Goal: Task Accomplishment & Management: Manage account settings

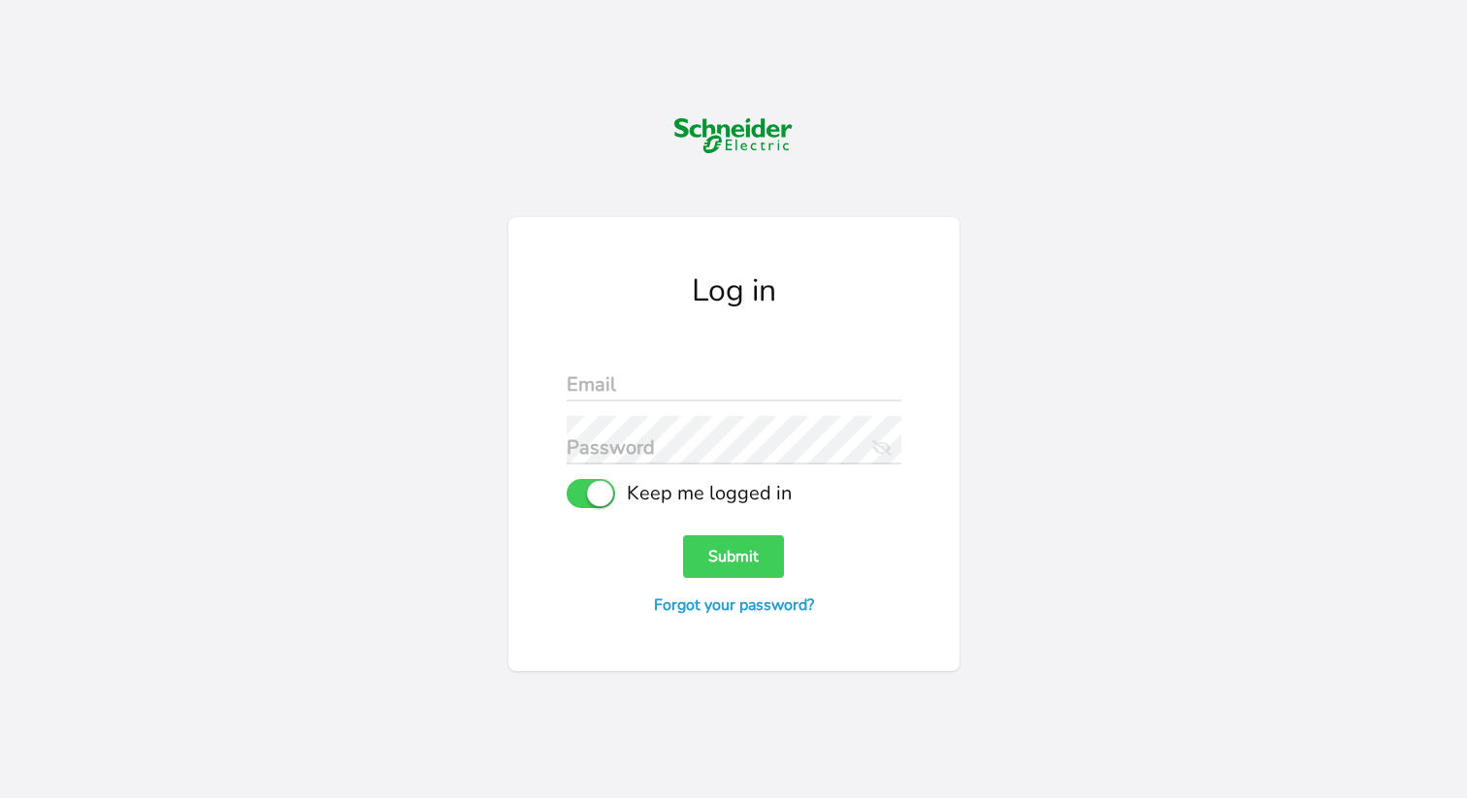
click at [700, 404] on form "Email Password Eye Slash Icon Keep me logged in Submit Forgot your password?" at bounding box center [733, 483] width 335 height 260
click at [699, 388] on input "text" at bounding box center [733, 377] width 335 height 48
click at [629, 382] on input "text" at bounding box center [733, 377] width 335 height 48
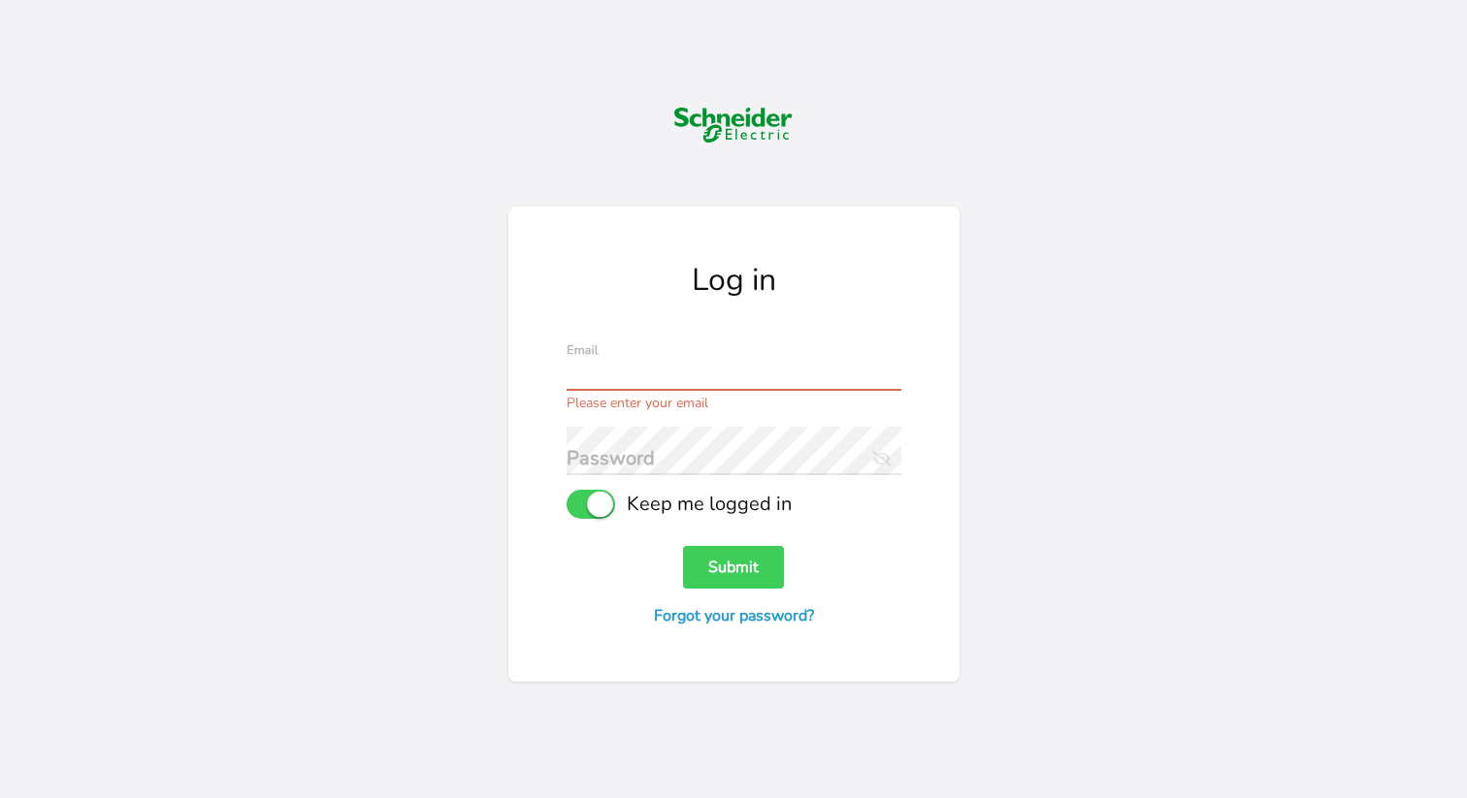
click at [654, 365] on input "text" at bounding box center [733, 366] width 335 height 48
paste input "[PERSON_NAME][EMAIL_ADDRESS][DOMAIN_NAME]"
type input "[PERSON_NAME][EMAIL_ADDRESS][DOMAIN_NAME]"
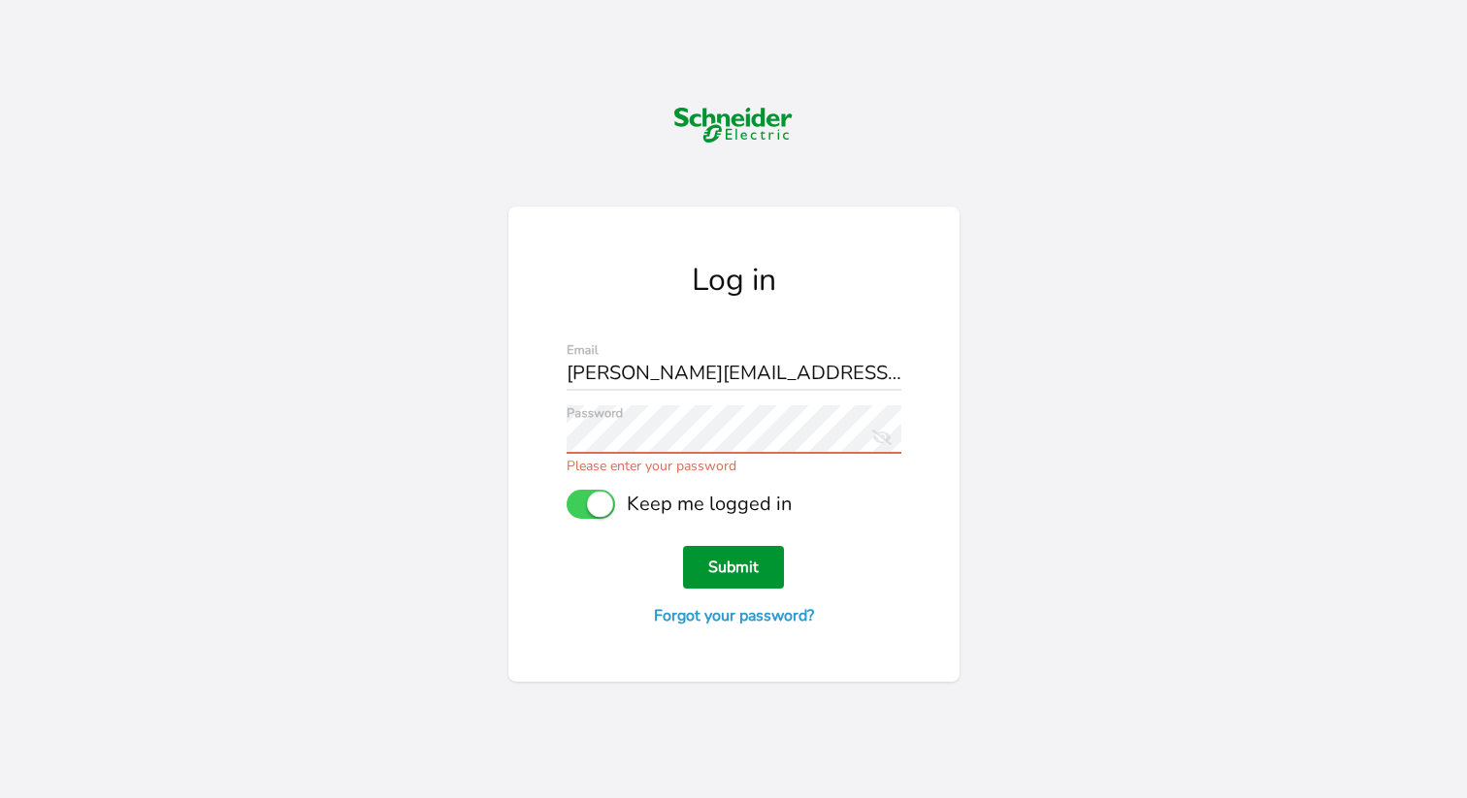
click at [759, 585] on form "[PERSON_NAME][EMAIL_ADDRESS][DOMAIN_NAME] Email Password Eye Slash Icon Please …" at bounding box center [733, 482] width 335 height 281
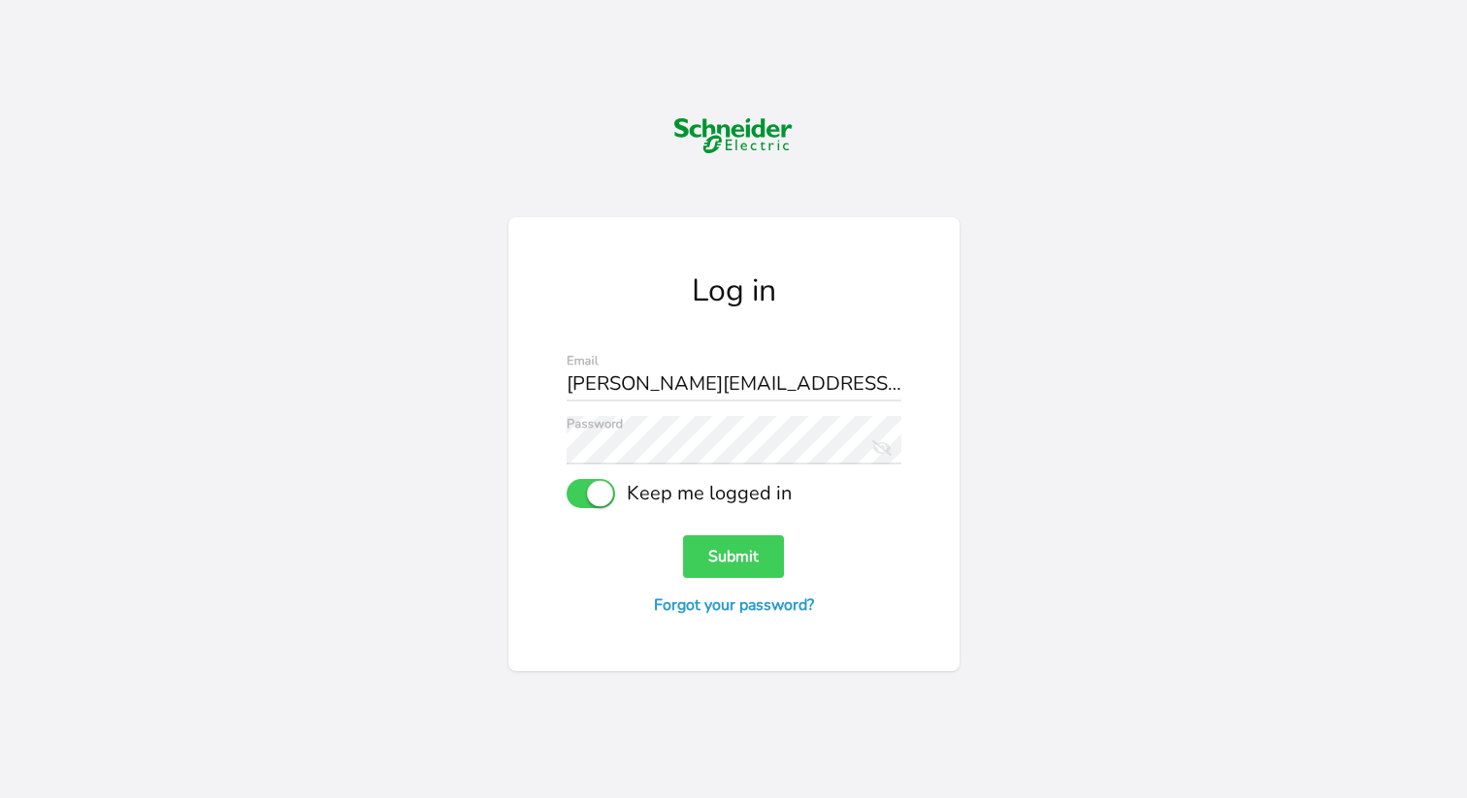
click at [755, 581] on form "[PERSON_NAME][EMAIL_ADDRESS][DOMAIN_NAME] Email Password Eye Slash Icon Keep me…" at bounding box center [733, 483] width 335 height 260
click at [751, 573] on button "Submit" at bounding box center [733, 556] width 101 height 43
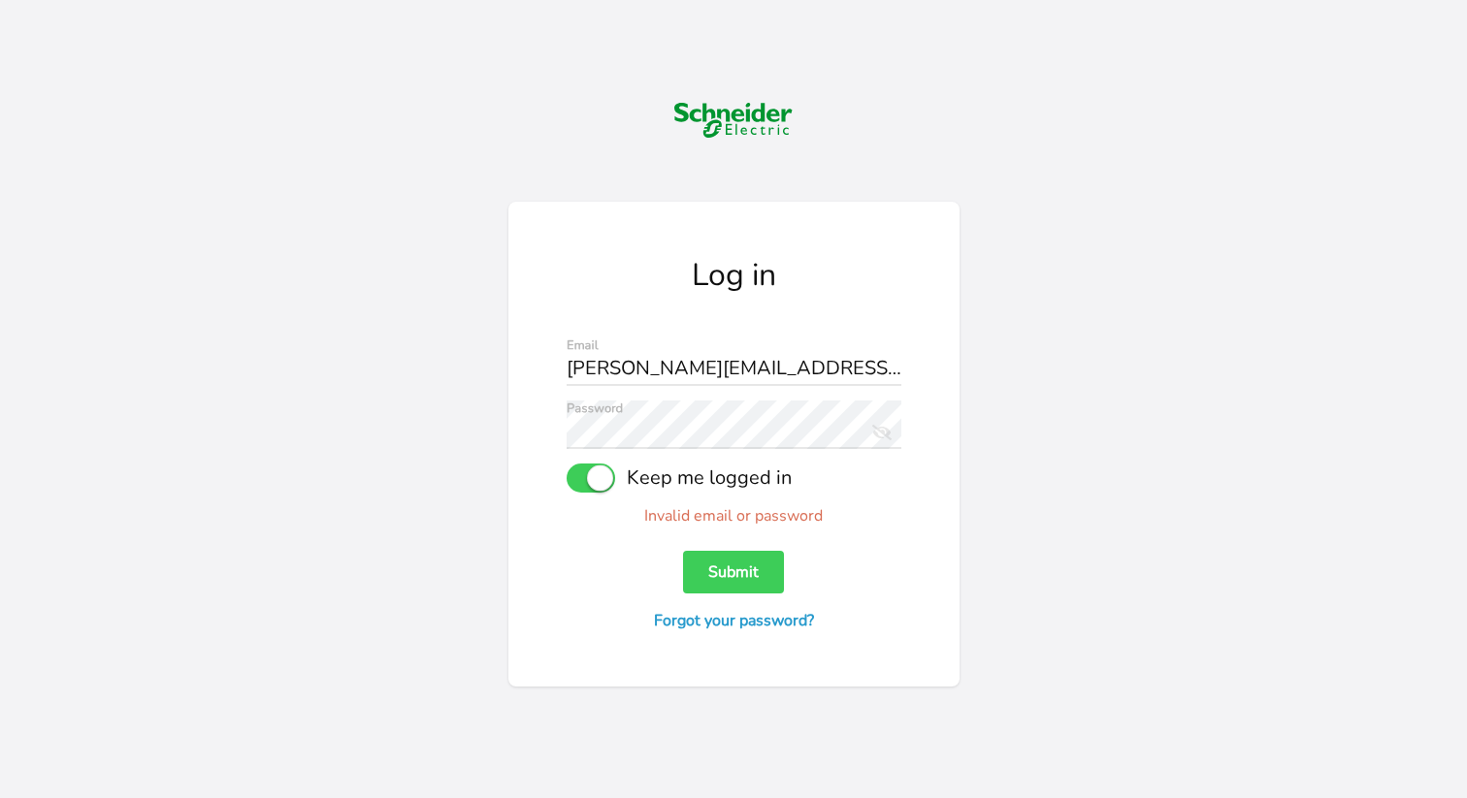
click at [880, 428] on icon "Eye Slash Icon" at bounding box center [878, 429] width 26 height 27
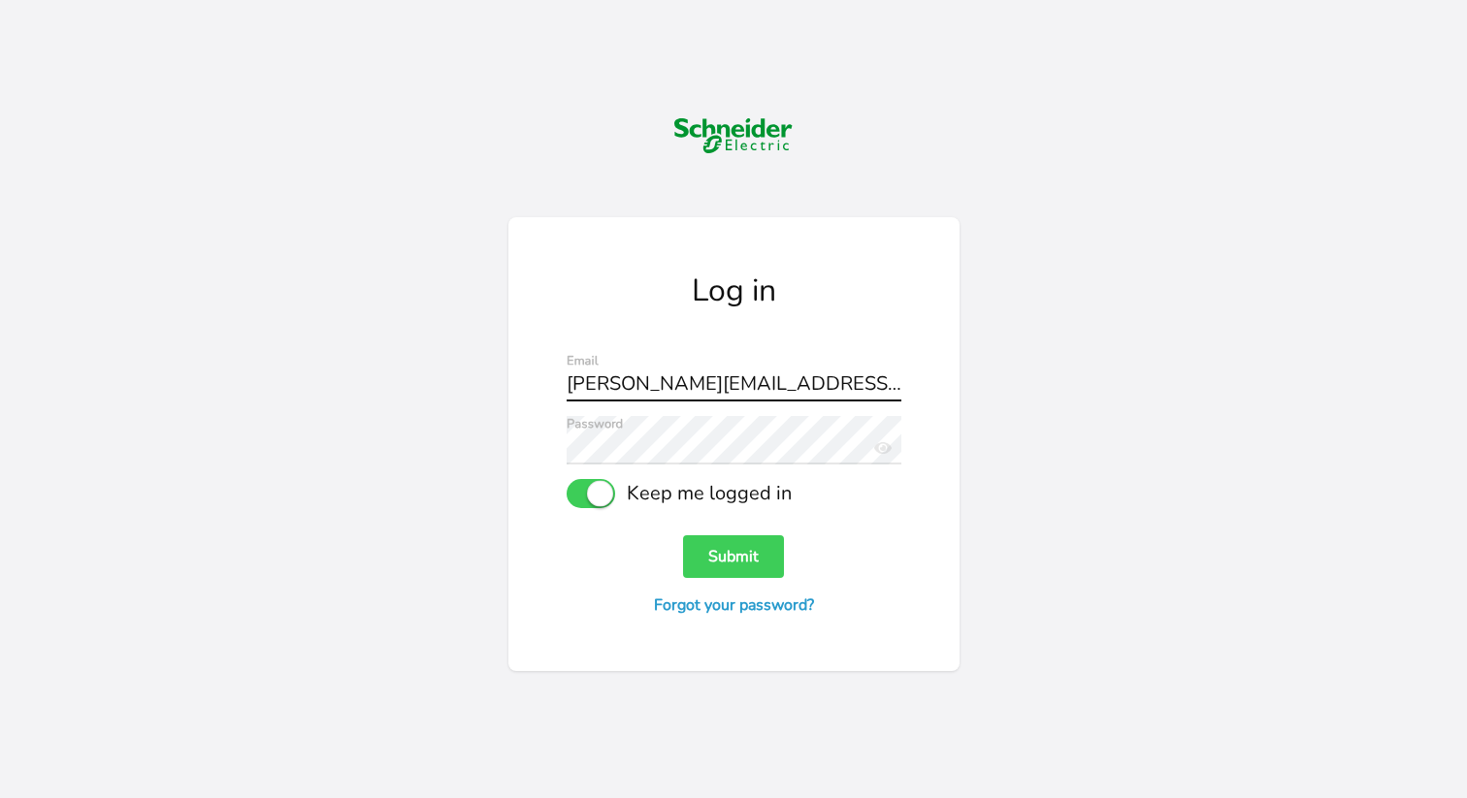
click at [854, 386] on input "[PERSON_NAME][EMAIL_ADDRESS][DOMAIN_NAME]" at bounding box center [733, 377] width 335 height 48
click at [668, 371] on input "text" at bounding box center [733, 377] width 335 height 48
paste input "[PERSON_NAME][EMAIL_ADDRESS][DOMAIN_NAME]"
type input "[PERSON_NAME][EMAIL_ADDRESS][DOMAIN_NAME]"
click at [712, 550] on button "Submit" at bounding box center [733, 556] width 101 height 43
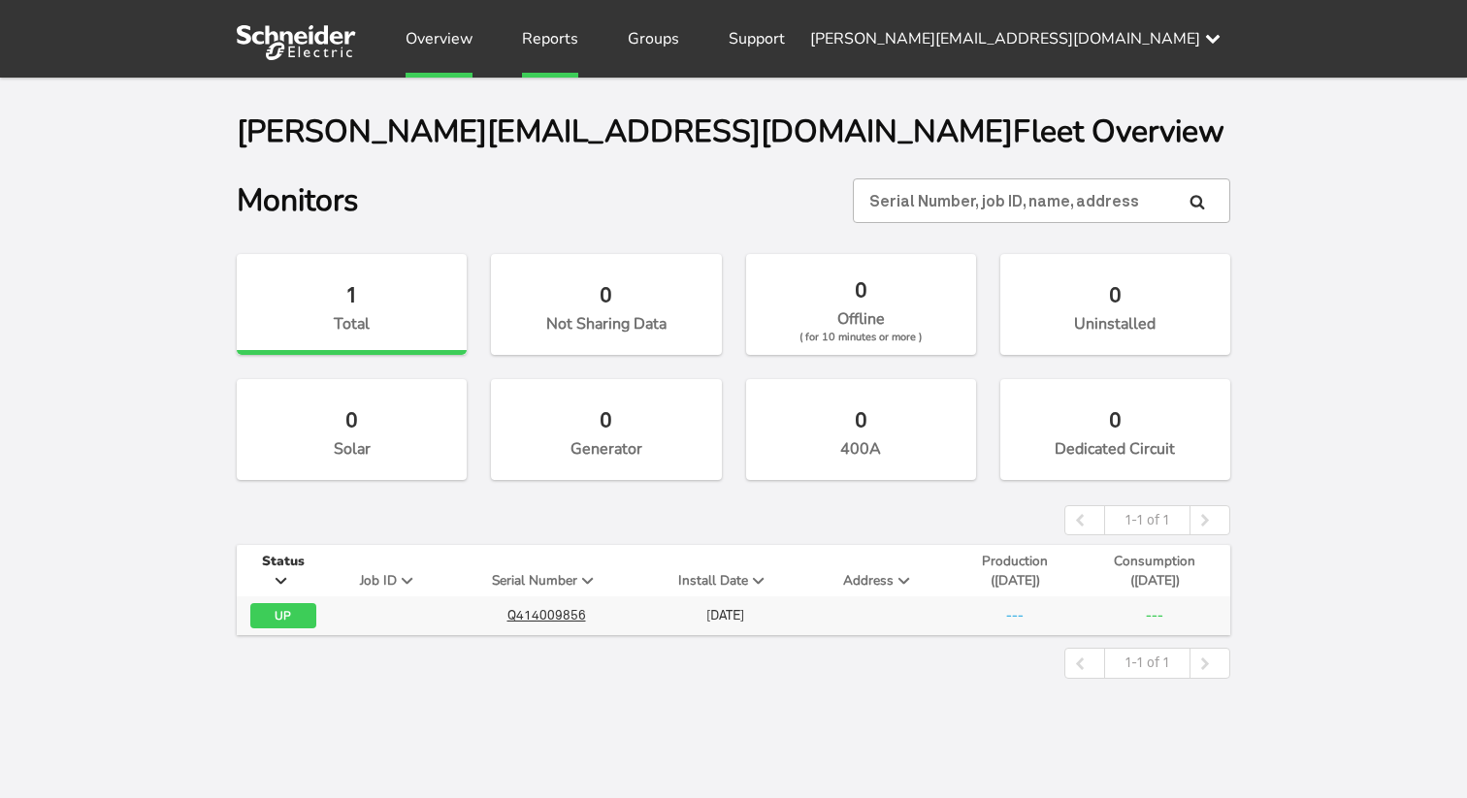
click at [557, 40] on link "Reports" at bounding box center [550, 39] width 56 height 78
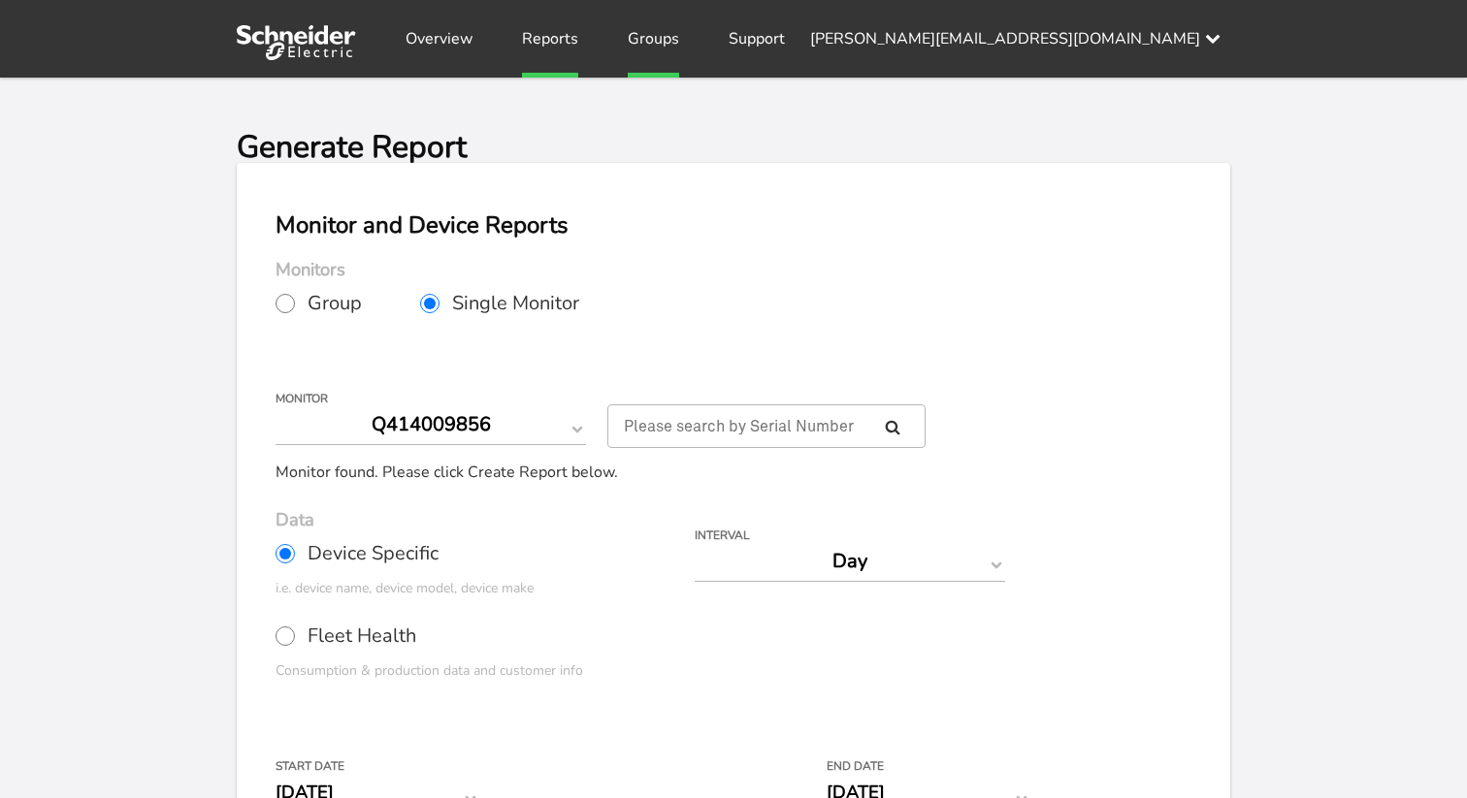
click at [646, 46] on link "Groups" at bounding box center [653, 39] width 51 height 78
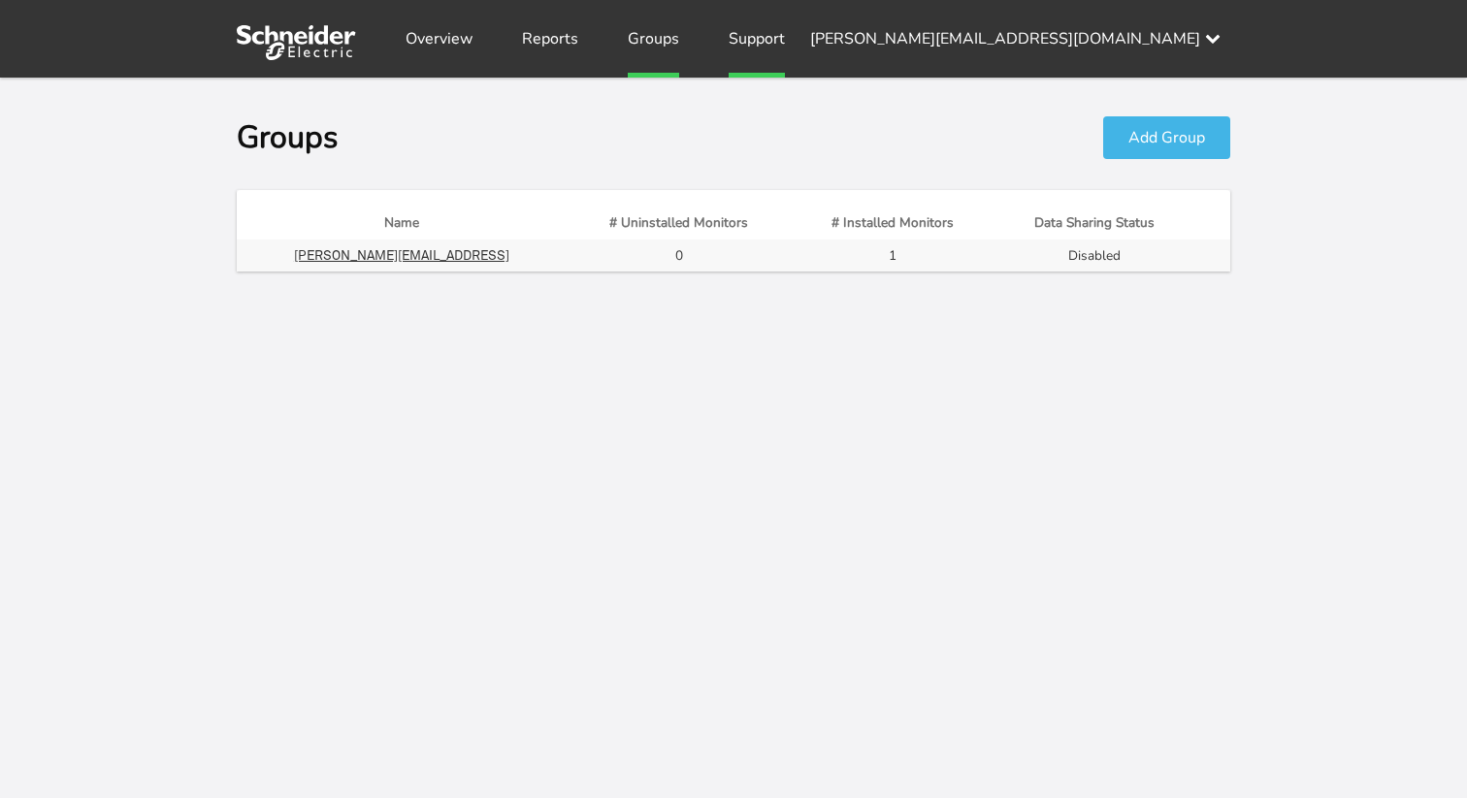
click at [749, 35] on link "Support" at bounding box center [756, 39] width 56 height 78
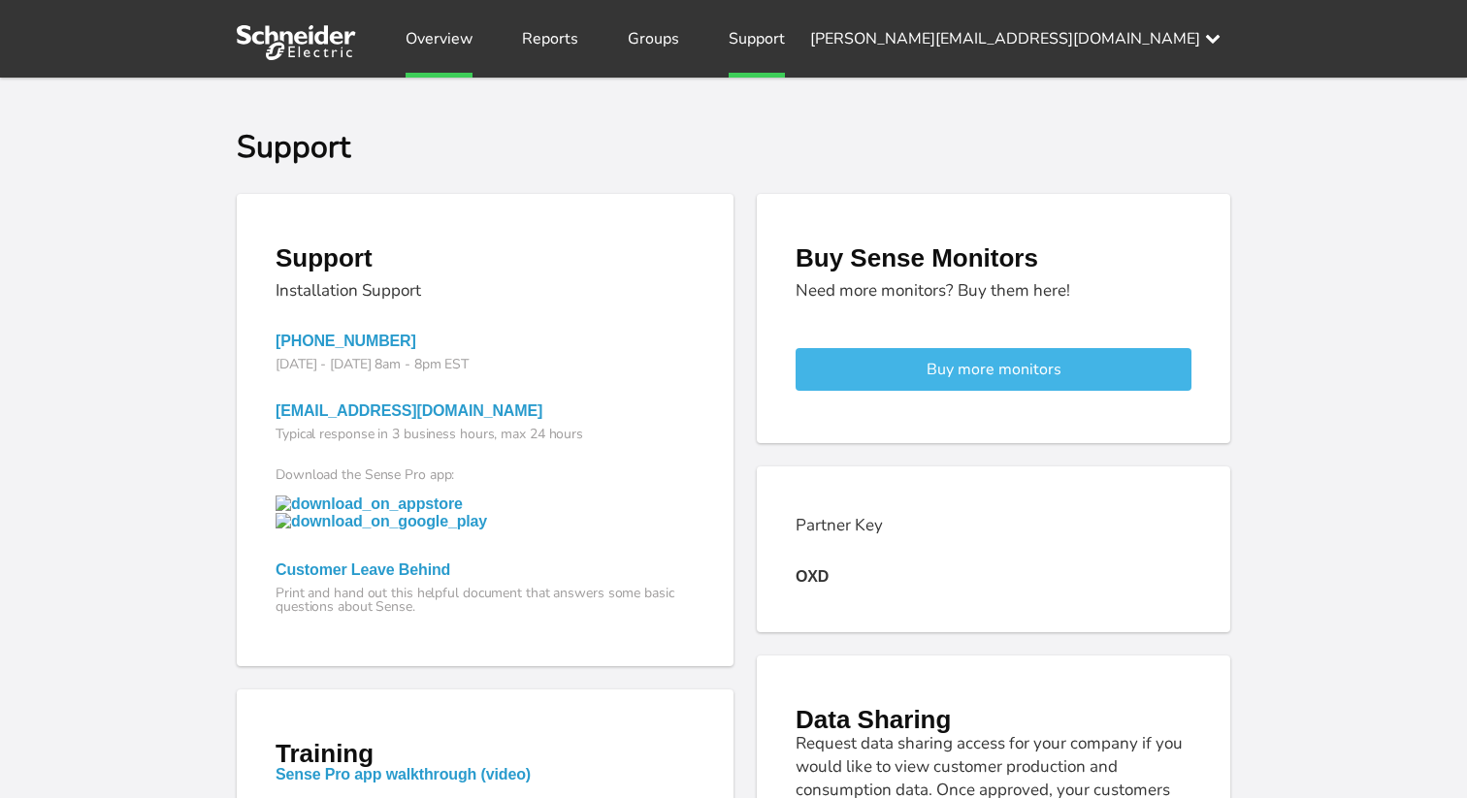
click at [456, 31] on link "Overview" at bounding box center [438, 39] width 67 height 78
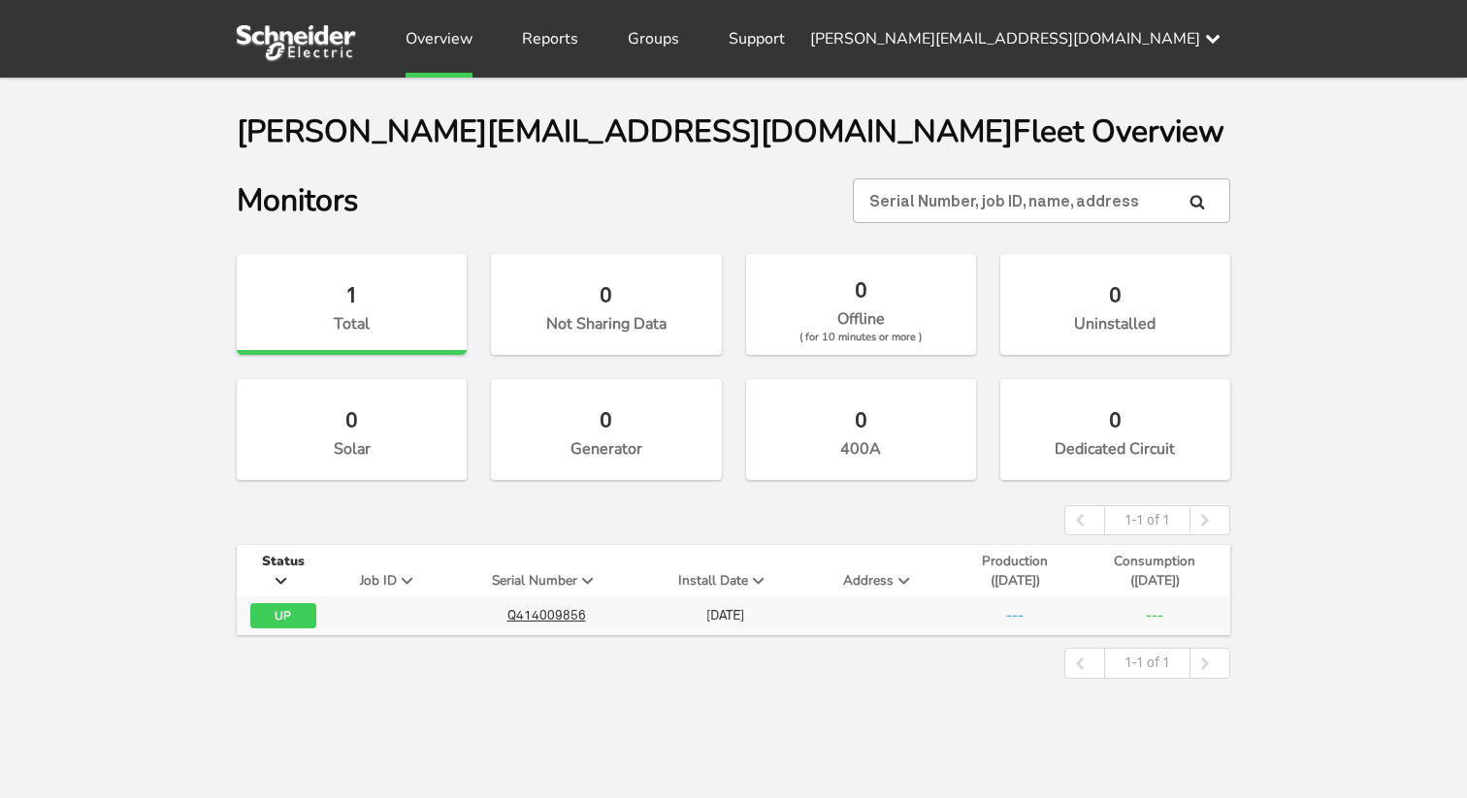
click at [315, 40] on img at bounding box center [296, 42] width 119 height 35
click at [287, 43] on img at bounding box center [296, 42] width 119 height 35
click at [398, 43] on div "Overview Reports Groups Support [PERSON_NAME][EMAIL_ADDRESS][DOMAIN_NAME] Setti…" at bounding box center [793, 39] width 874 height 78
click at [422, 43] on link "Overview" at bounding box center [438, 39] width 67 height 78
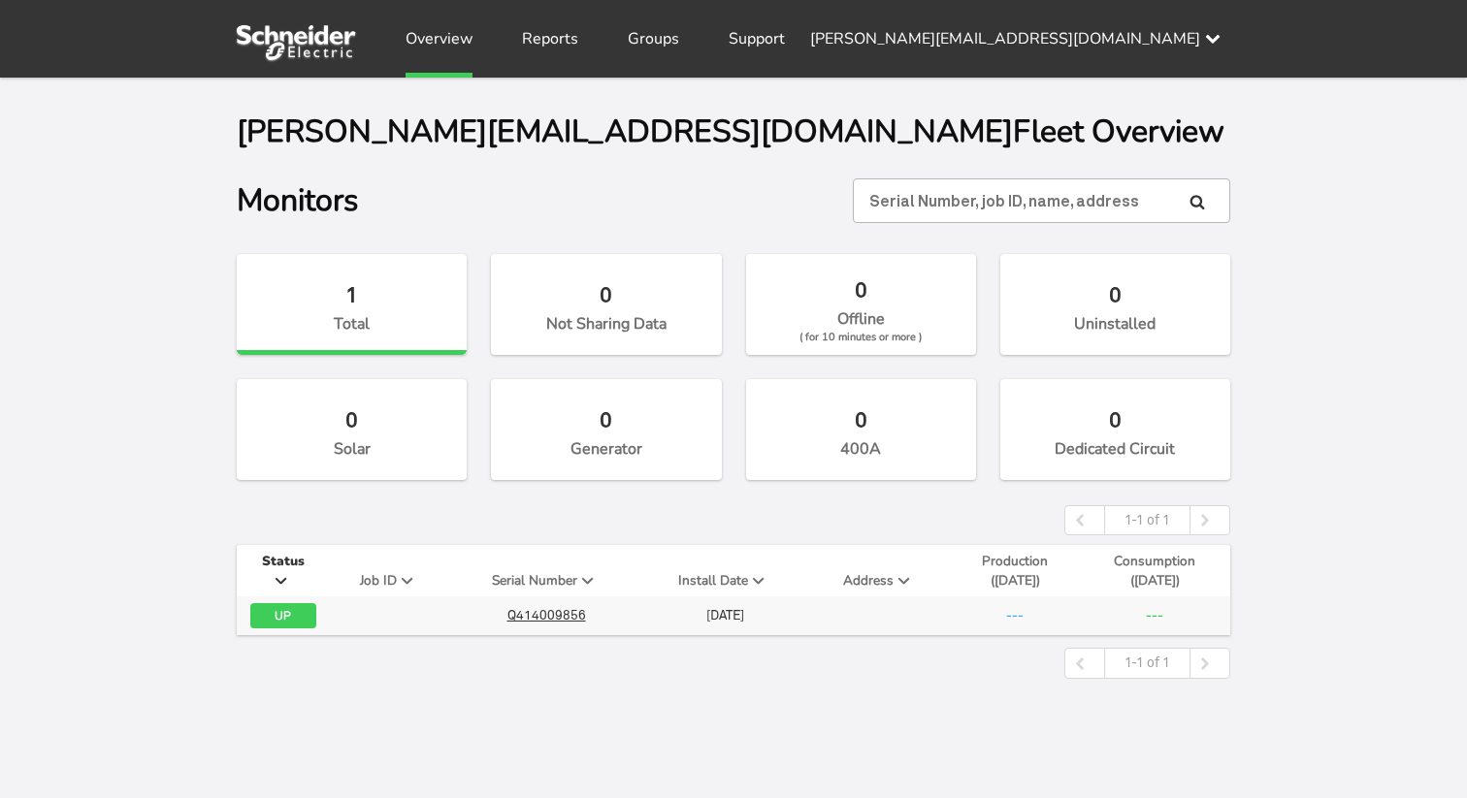
click at [310, 49] on img at bounding box center [296, 42] width 119 height 35
click at [531, 44] on link "Reports" at bounding box center [550, 39] width 56 height 78
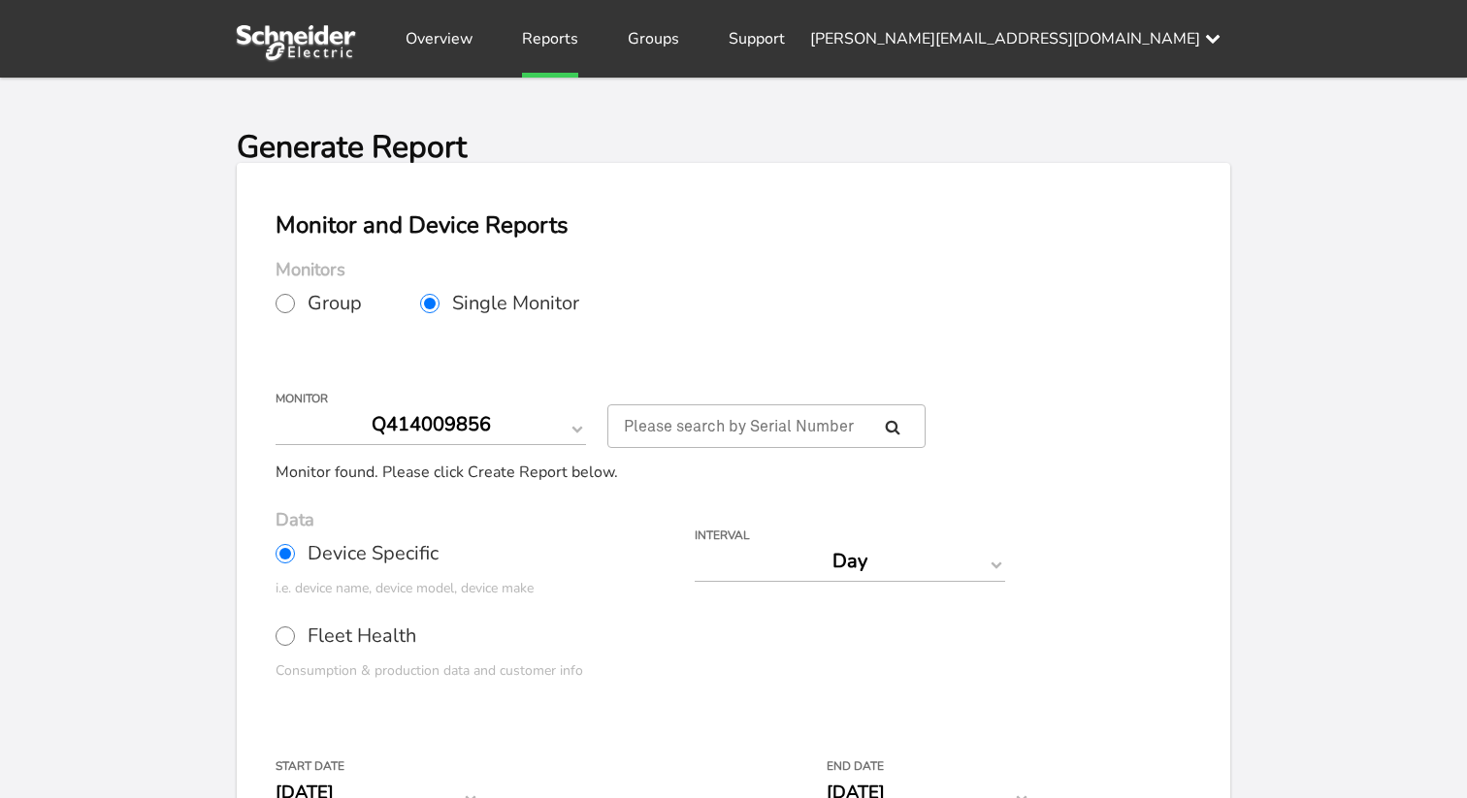
click at [324, 35] on img at bounding box center [296, 42] width 119 height 35
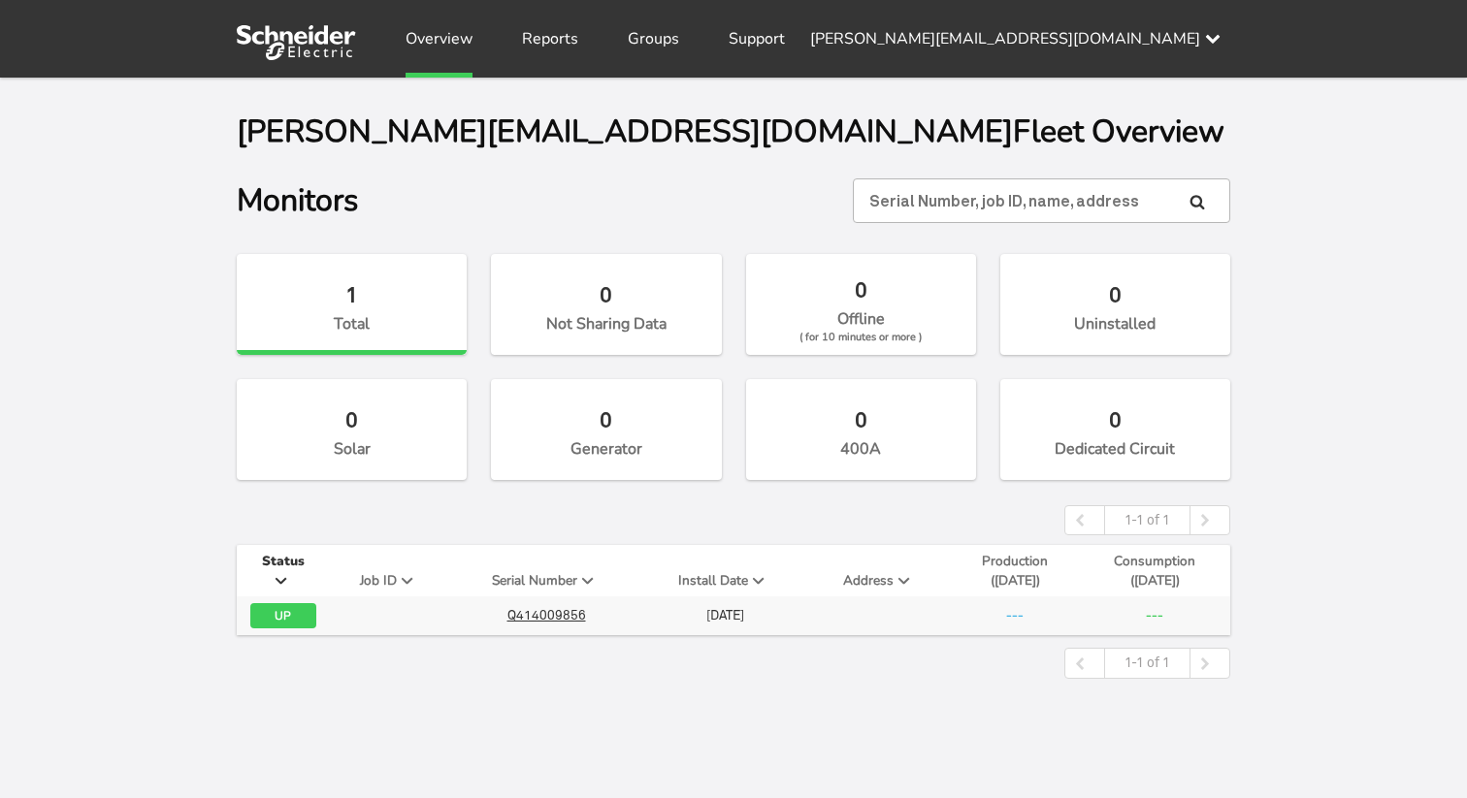
click at [151, 421] on div "[PERSON_NAME][EMAIL_ADDRESS][DOMAIN_NAME] Fleet Overview Monitors 1 Total 0 Not…" at bounding box center [733, 477] width 1467 height 798
click at [157, 363] on div "[PERSON_NAME][EMAIL_ADDRESS][DOMAIN_NAME] Fleet Overview Monitors 1 Total 0 Not…" at bounding box center [733, 477] width 1467 height 798
click at [206, 363] on div "[PERSON_NAME][EMAIL_ADDRESS][DOMAIN_NAME] Fleet Overview Monitors 1 Total 0 Not…" at bounding box center [733, 477] width 1467 height 798
click at [447, 41] on link "Overview" at bounding box center [438, 39] width 67 height 78
click at [305, 30] on img at bounding box center [296, 42] width 119 height 35
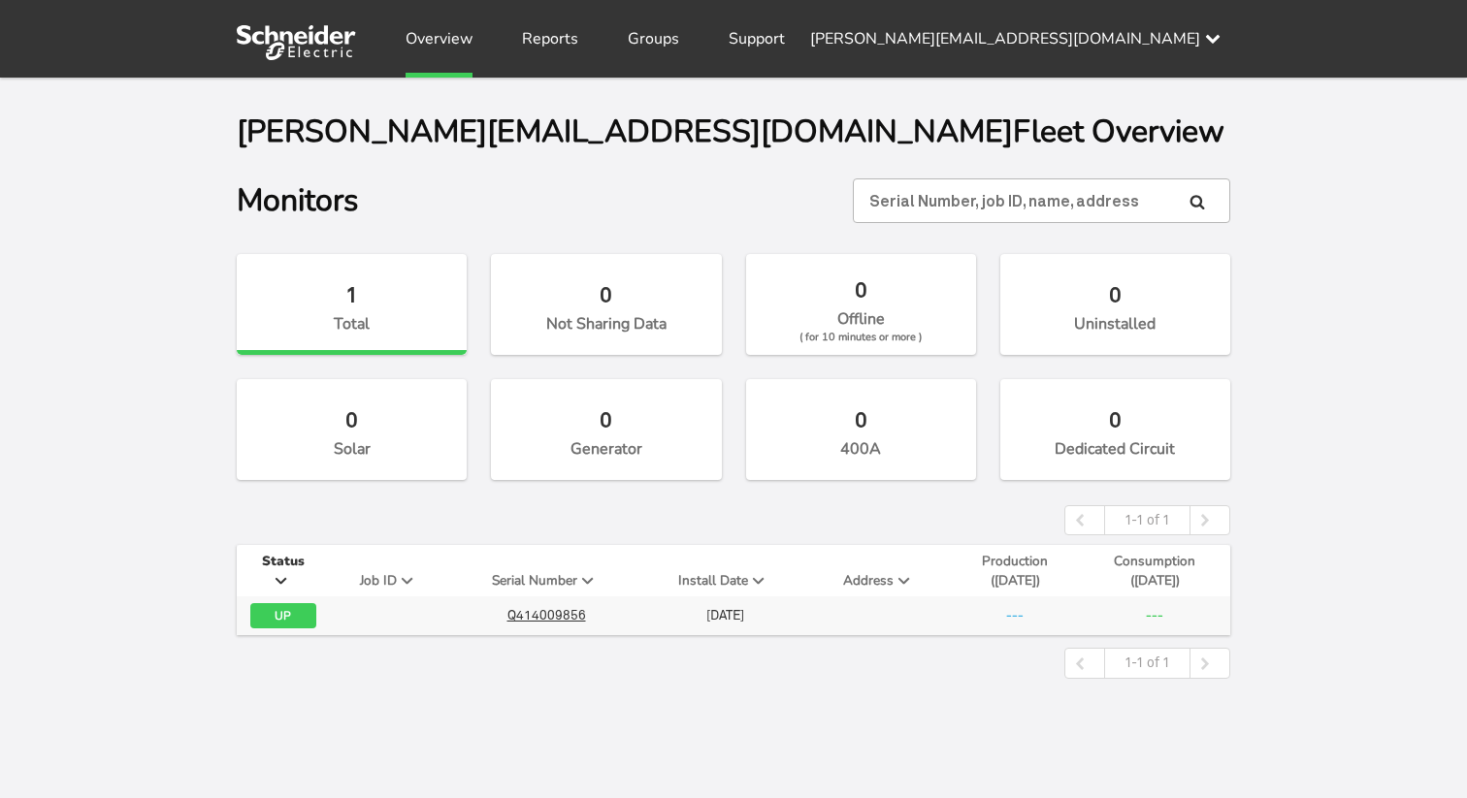
click at [425, 32] on link "Overview" at bounding box center [438, 39] width 67 height 78
click at [546, 45] on link "Reports" at bounding box center [550, 39] width 56 height 78
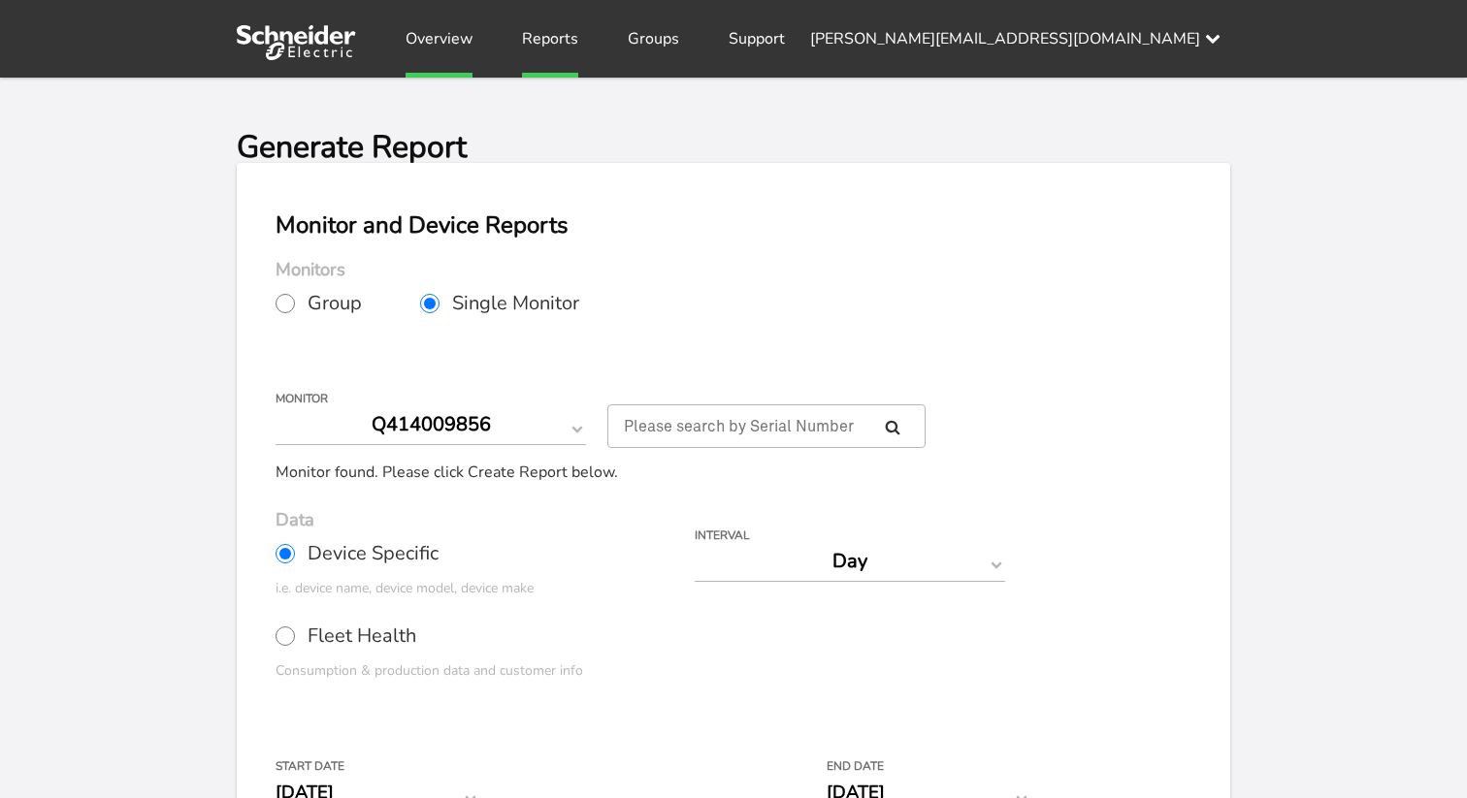
click at [450, 39] on link "Overview" at bounding box center [438, 39] width 67 height 78
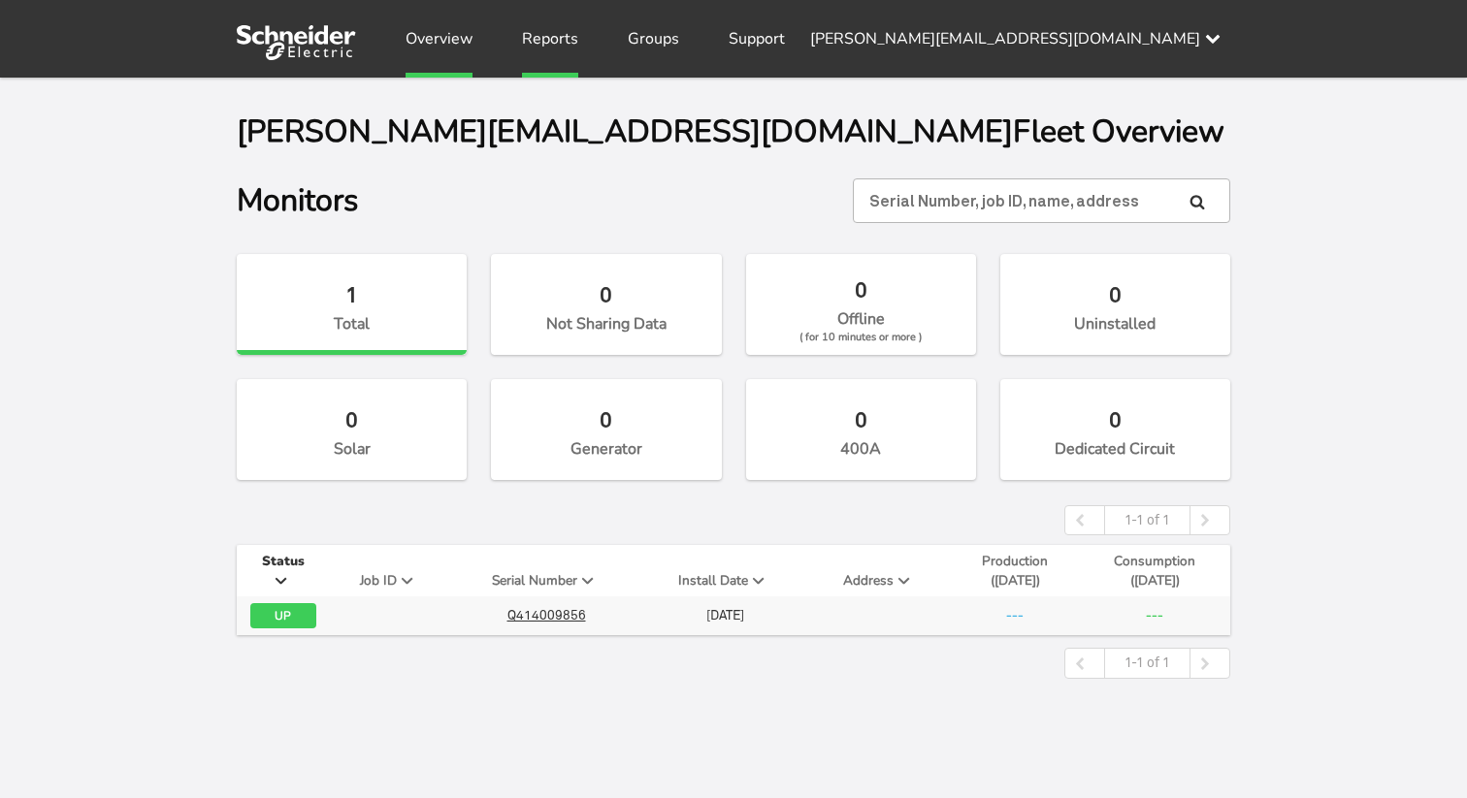
click at [572, 33] on link "Reports" at bounding box center [550, 39] width 56 height 78
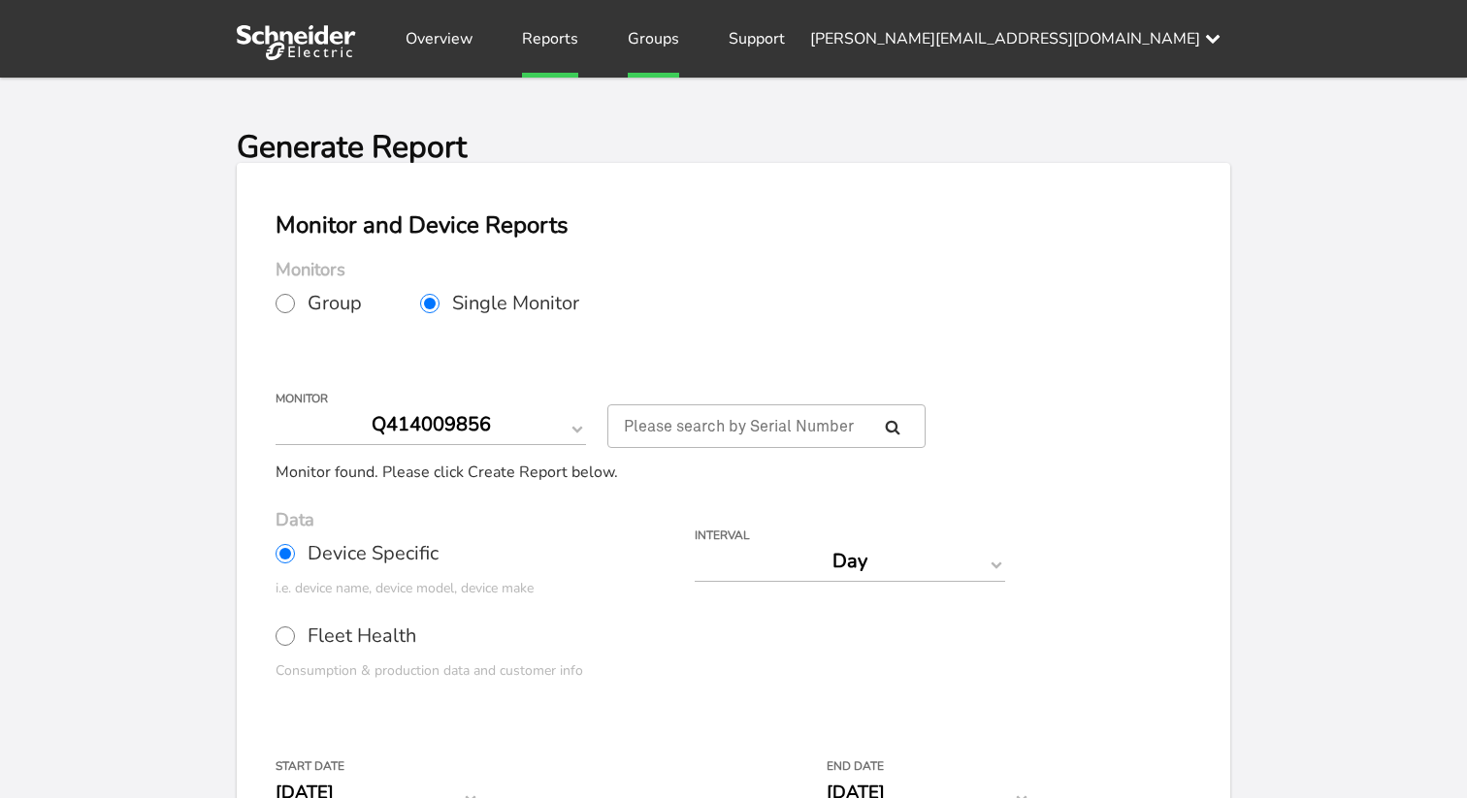
click at [639, 30] on link "Groups" at bounding box center [653, 39] width 51 height 78
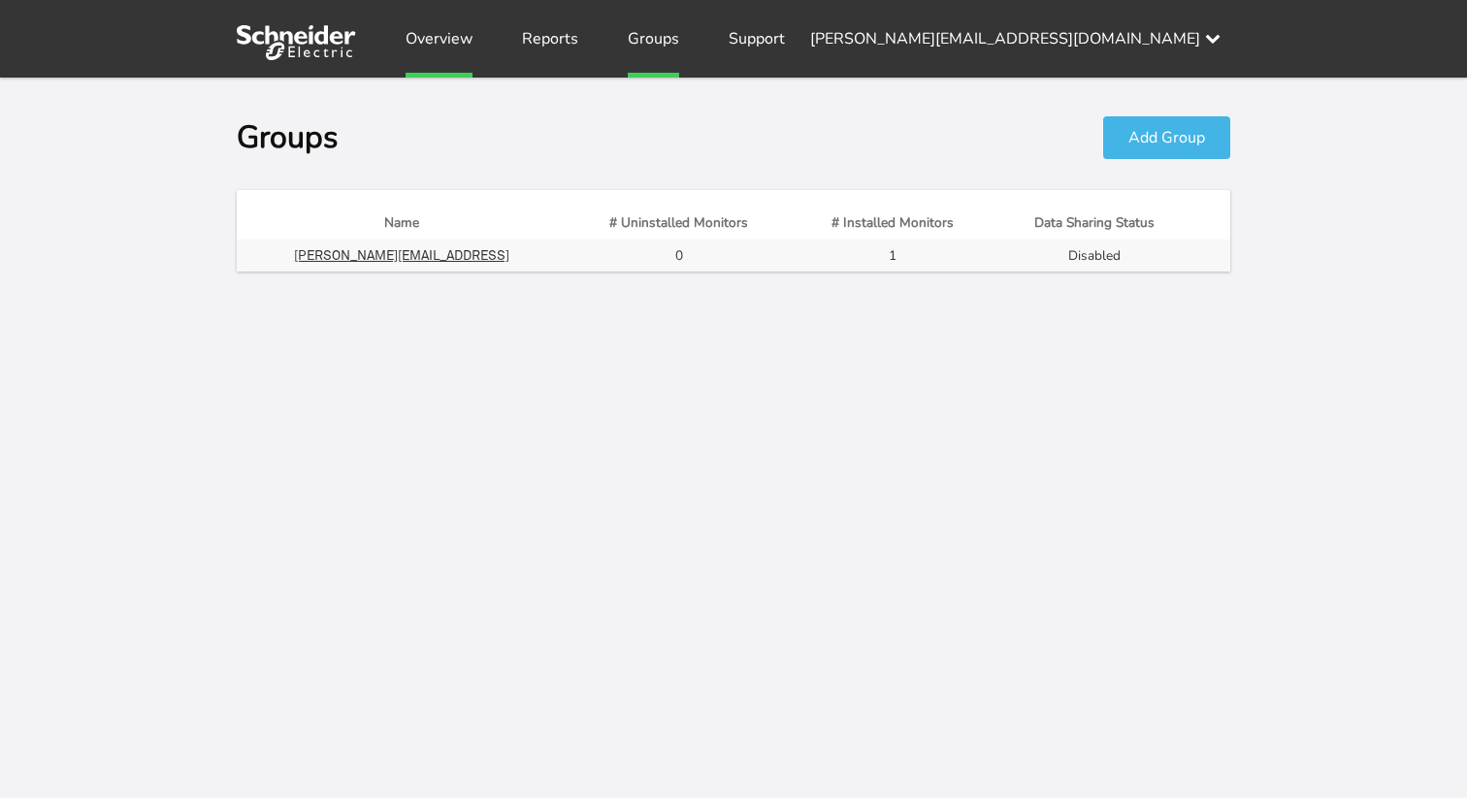
click at [434, 31] on link "Overview" at bounding box center [438, 39] width 67 height 78
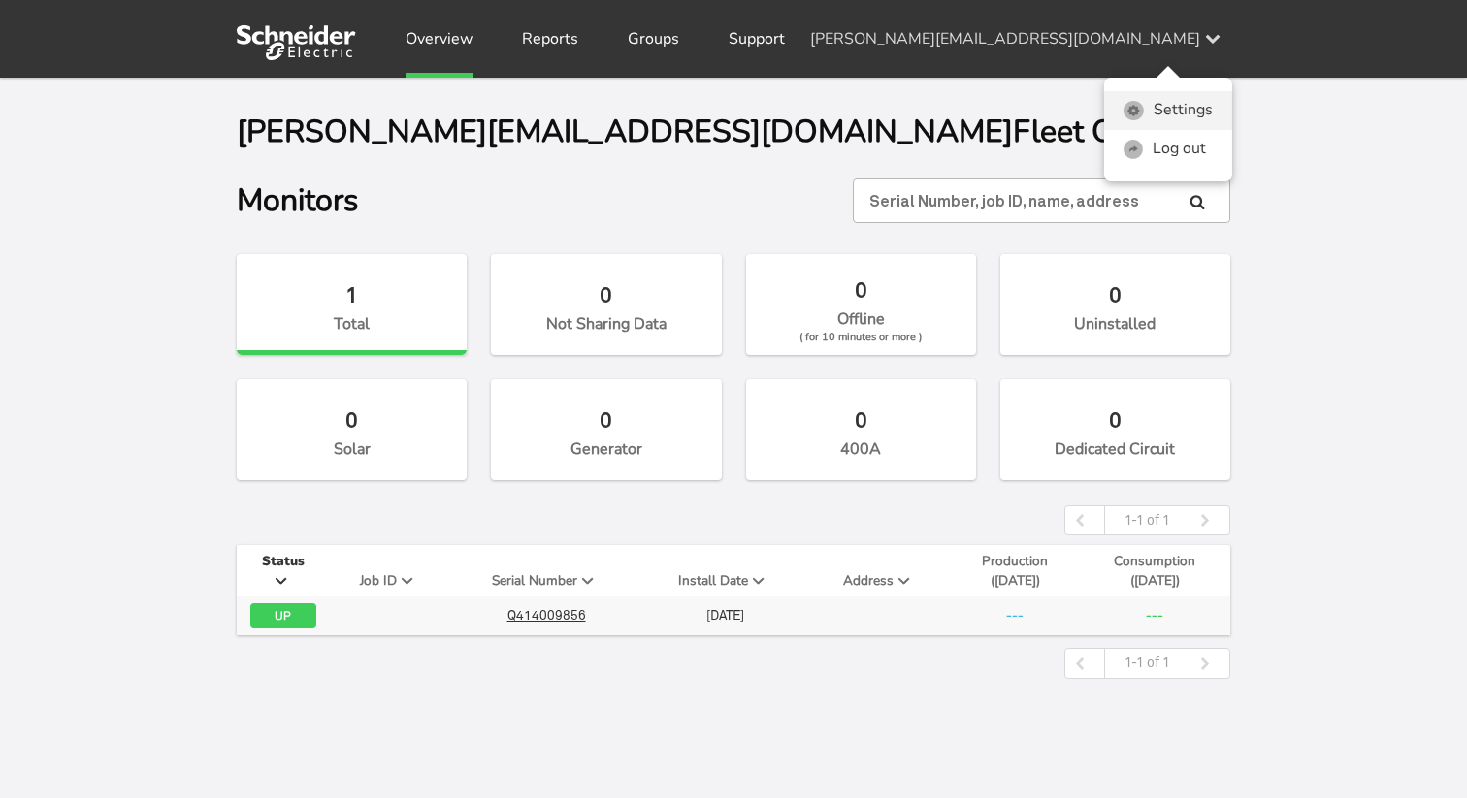
click at [1166, 107] on link "Settings" at bounding box center [1168, 110] width 128 height 39
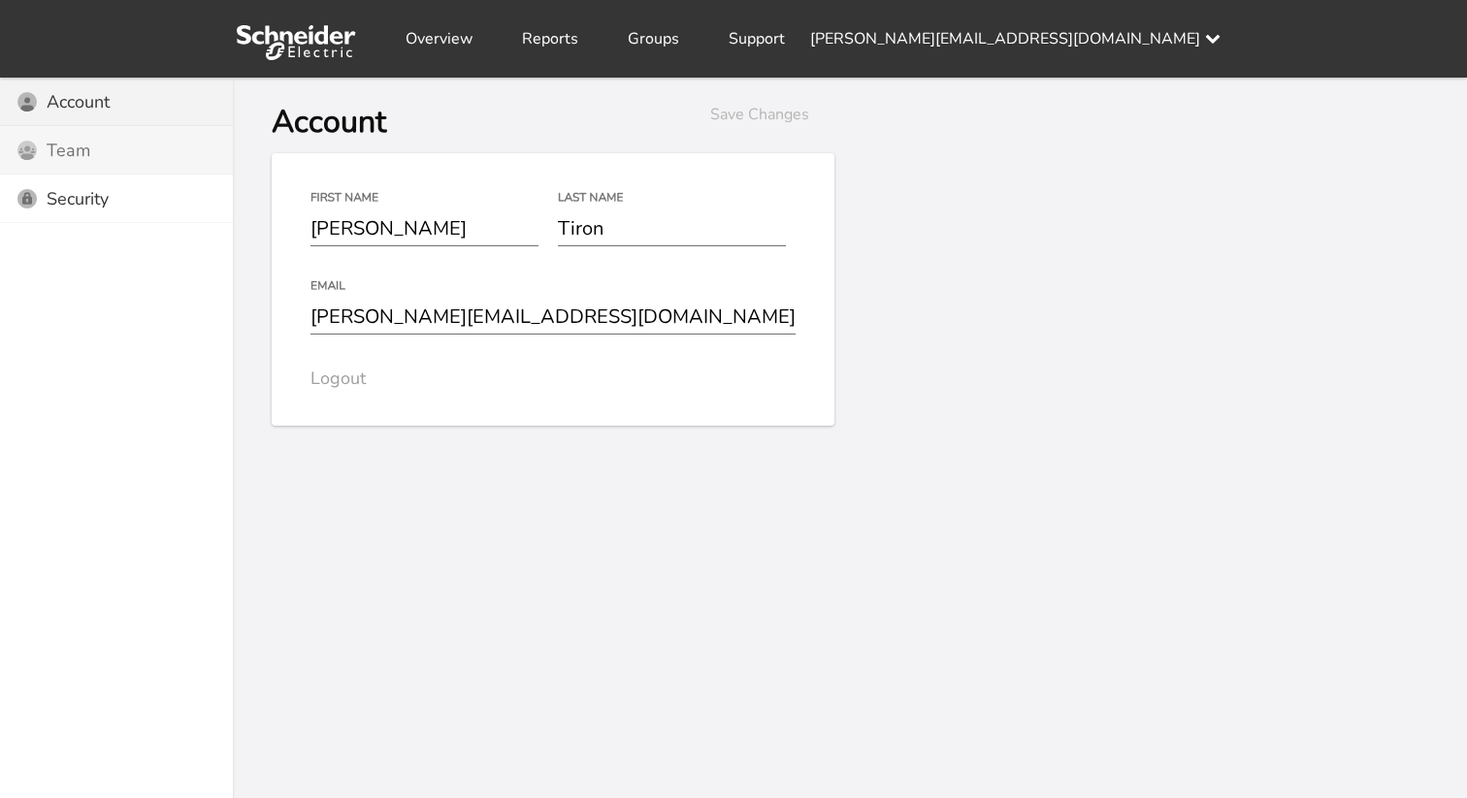
click at [120, 139] on div "Users Icon Team" at bounding box center [116, 150] width 233 height 48
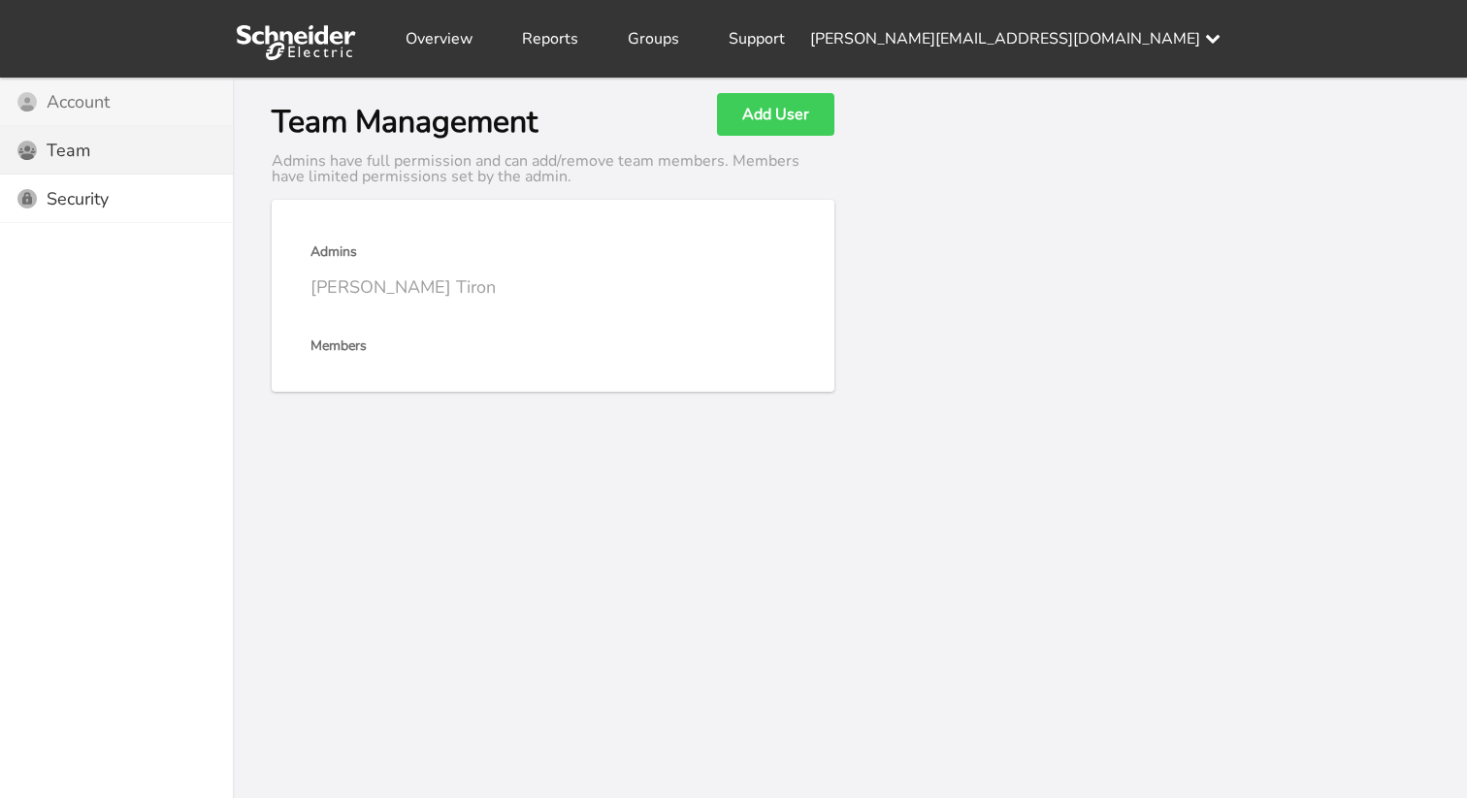
click at [129, 109] on div "Account Icon Account" at bounding box center [116, 102] width 233 height 48
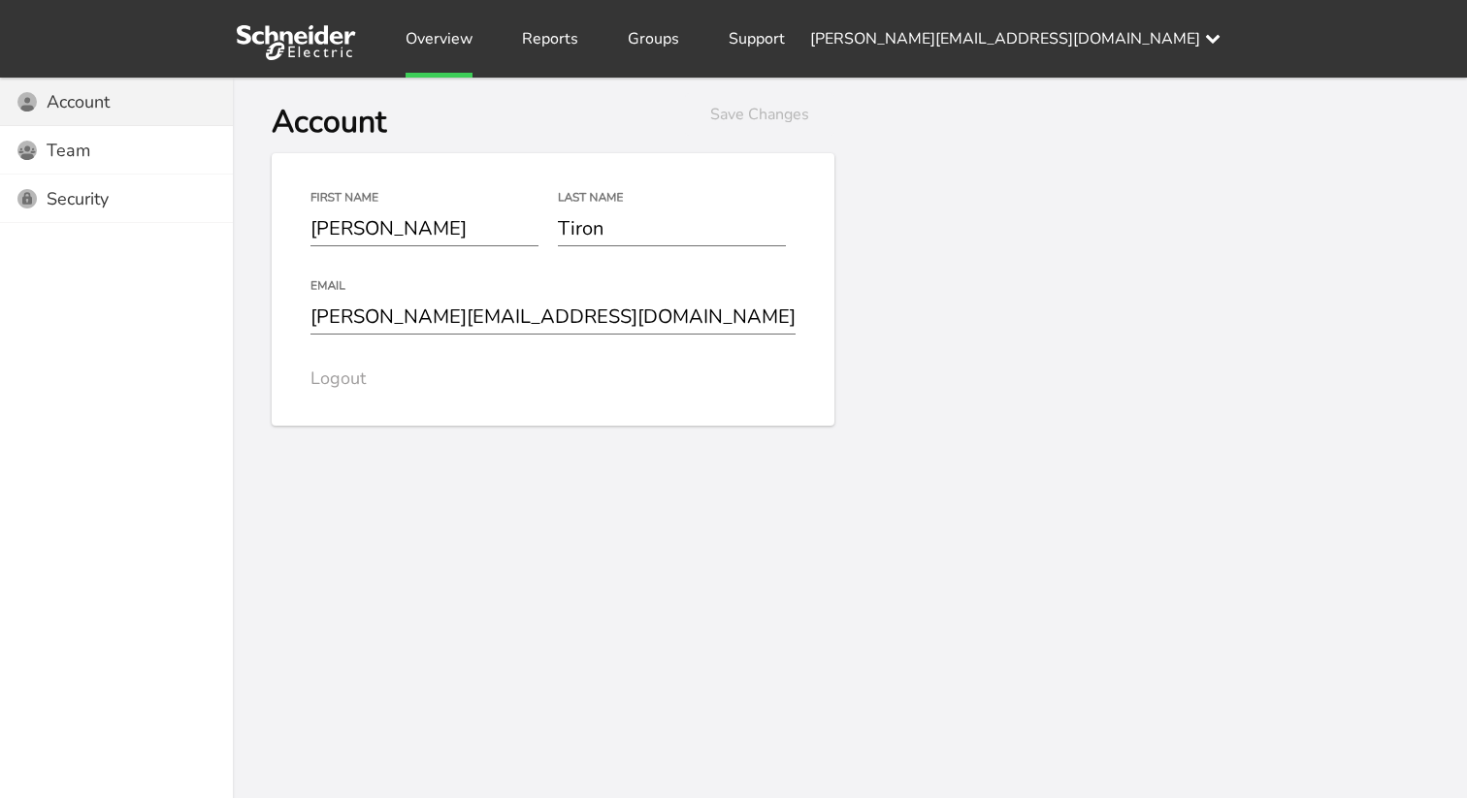
click at [407, 34] on link "Overview" at bounding box center [438, 39] width 67 height 78
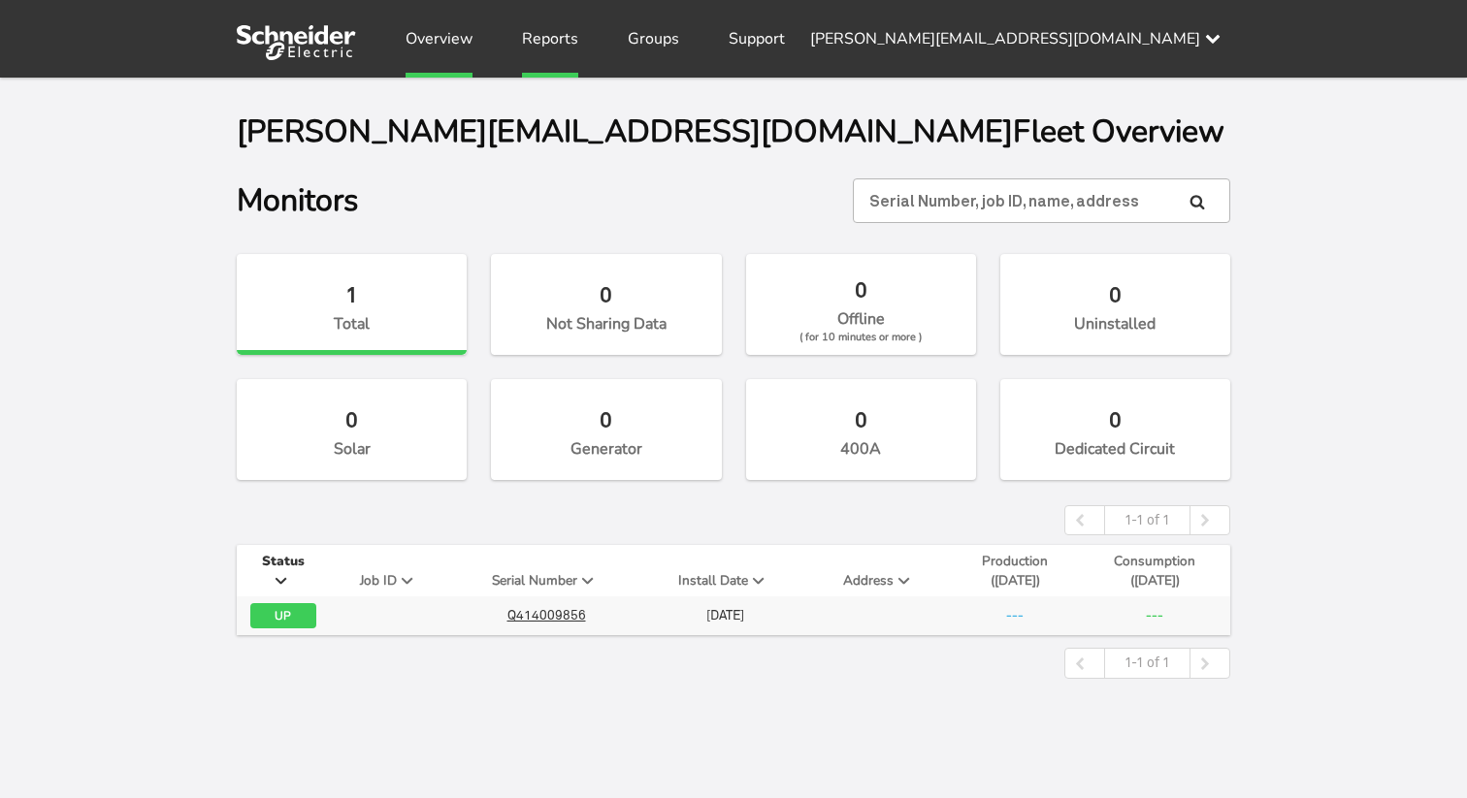
click at [552, 47] on link "Reports" at bounding box center [550, 39] width 56 height 78
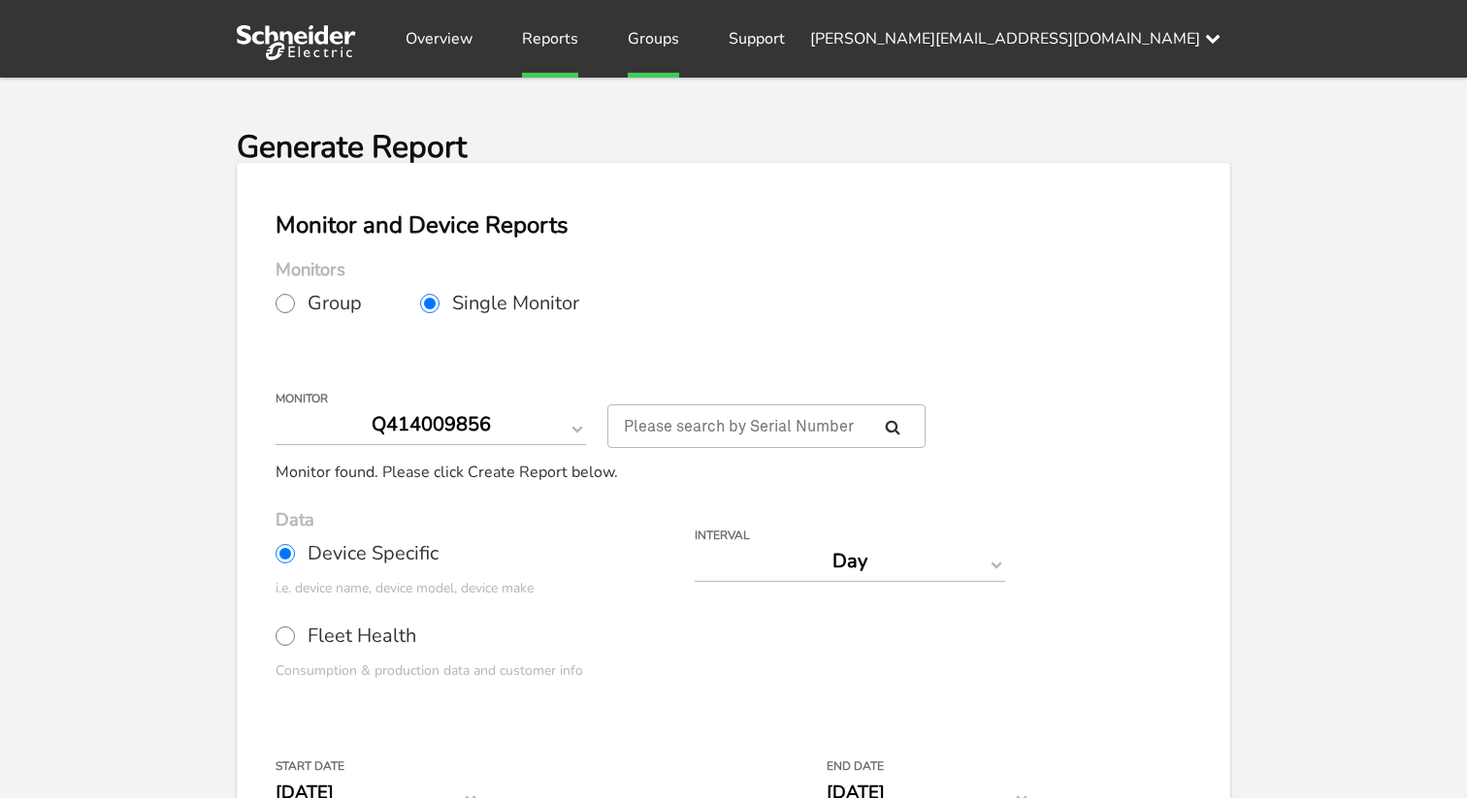
click at [632, 37] on link "Groups" at bounding box center [653, 39] width 51 height 78
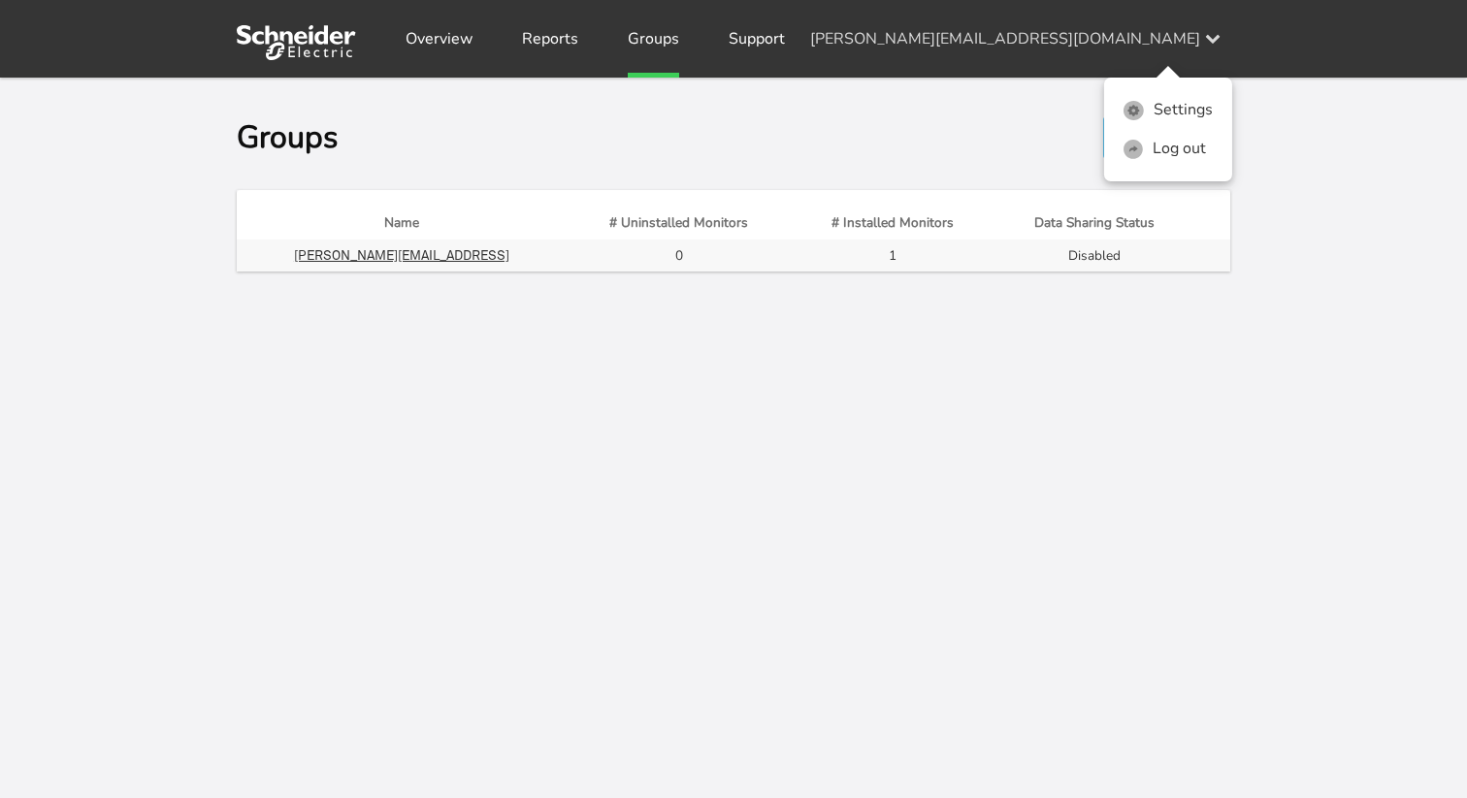
click at [1069, 39] on div "[PERSON_NAME][EMAIL_ADDRESS][DOMAIN_NAME] Settings Log out" at bounding box center [1020, 39] width 420 height 78
click at [1172, 111] on link "Settings" at bounding box center [1168, 110] width 128 height 39
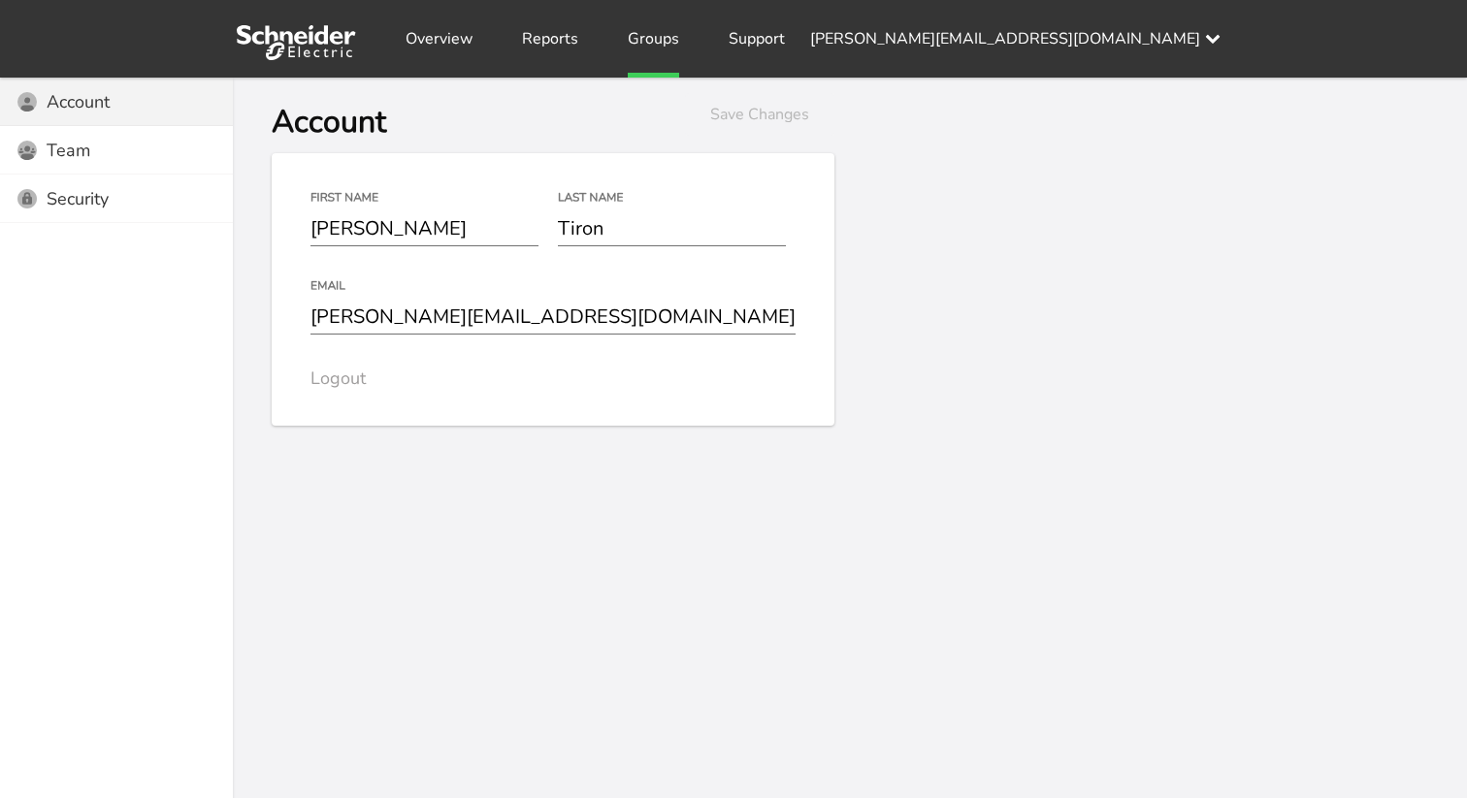
click at [662, 44] on link "Groups" at bounding box center [653, 39] width 51 height 78
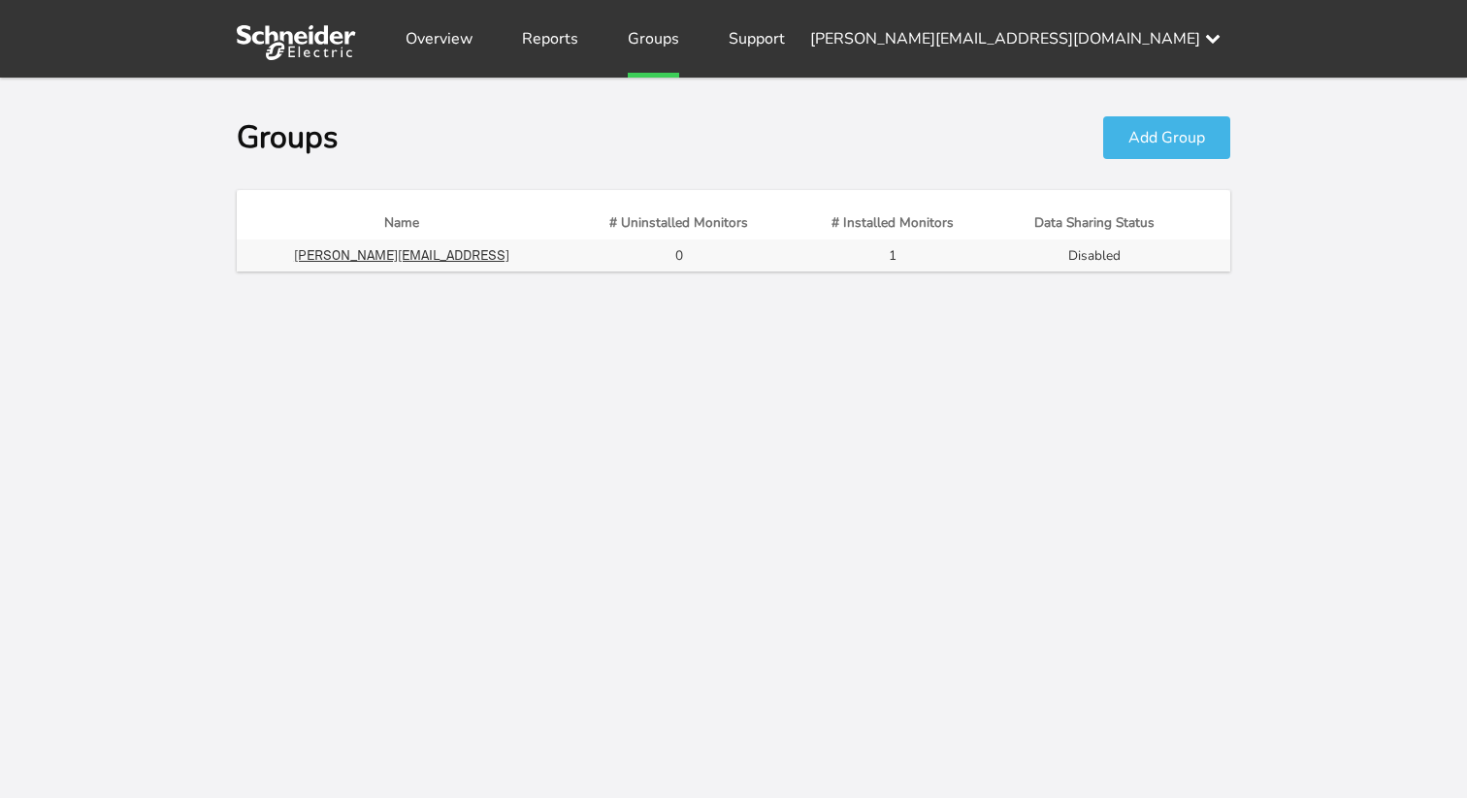
click at [638, 36] on link "Groups" at bounding box center [653, 39] width 51 height 78
click at [463, 51] on link "Overview" at bounding box center [438, 39] width 67 height 78
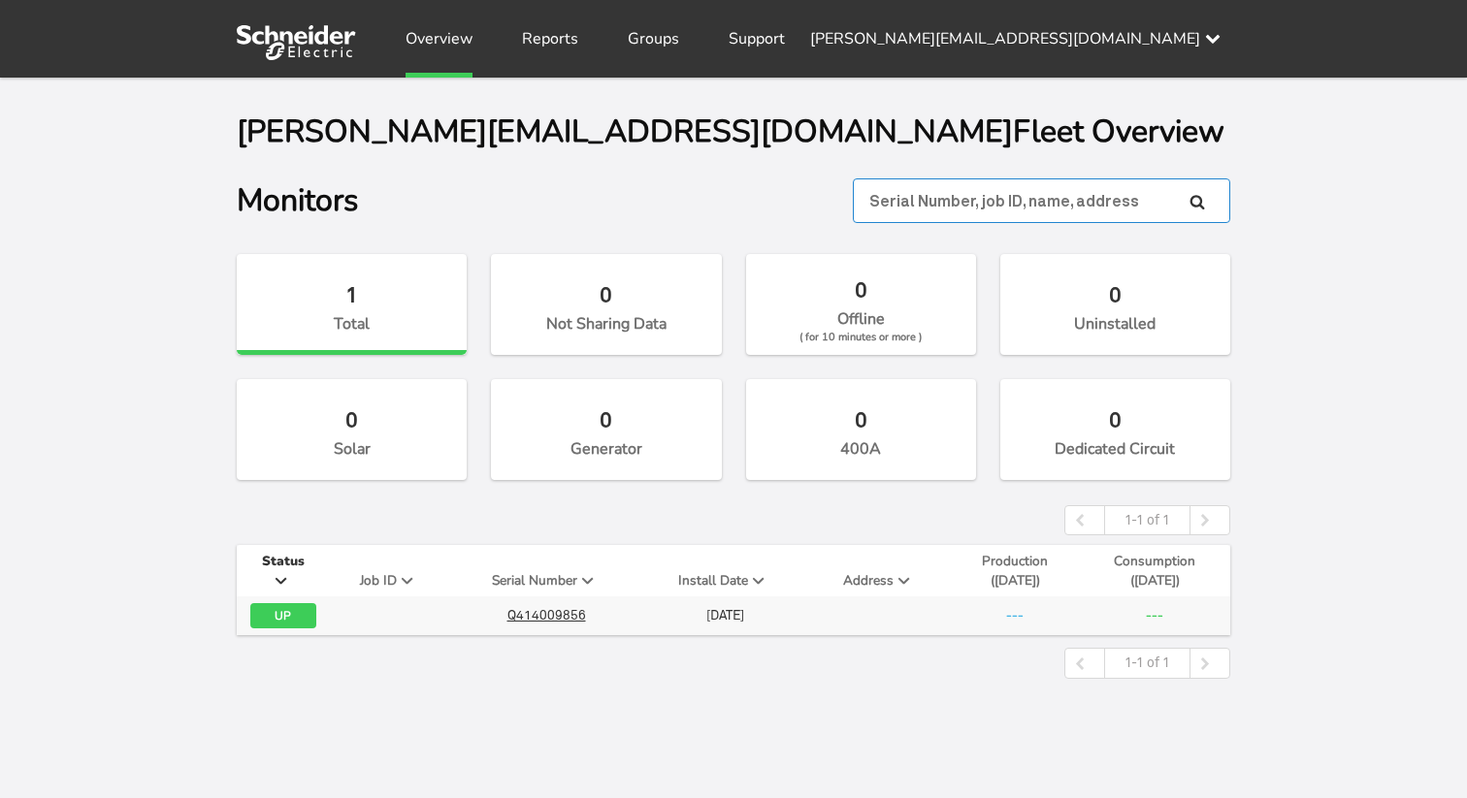
click at [936, 211] on input "text" at bounding box center [1041, 200] width 377 height 45
click at [659, 47] on link "Groups" at bounding box center [653, 39] width 51 height 78
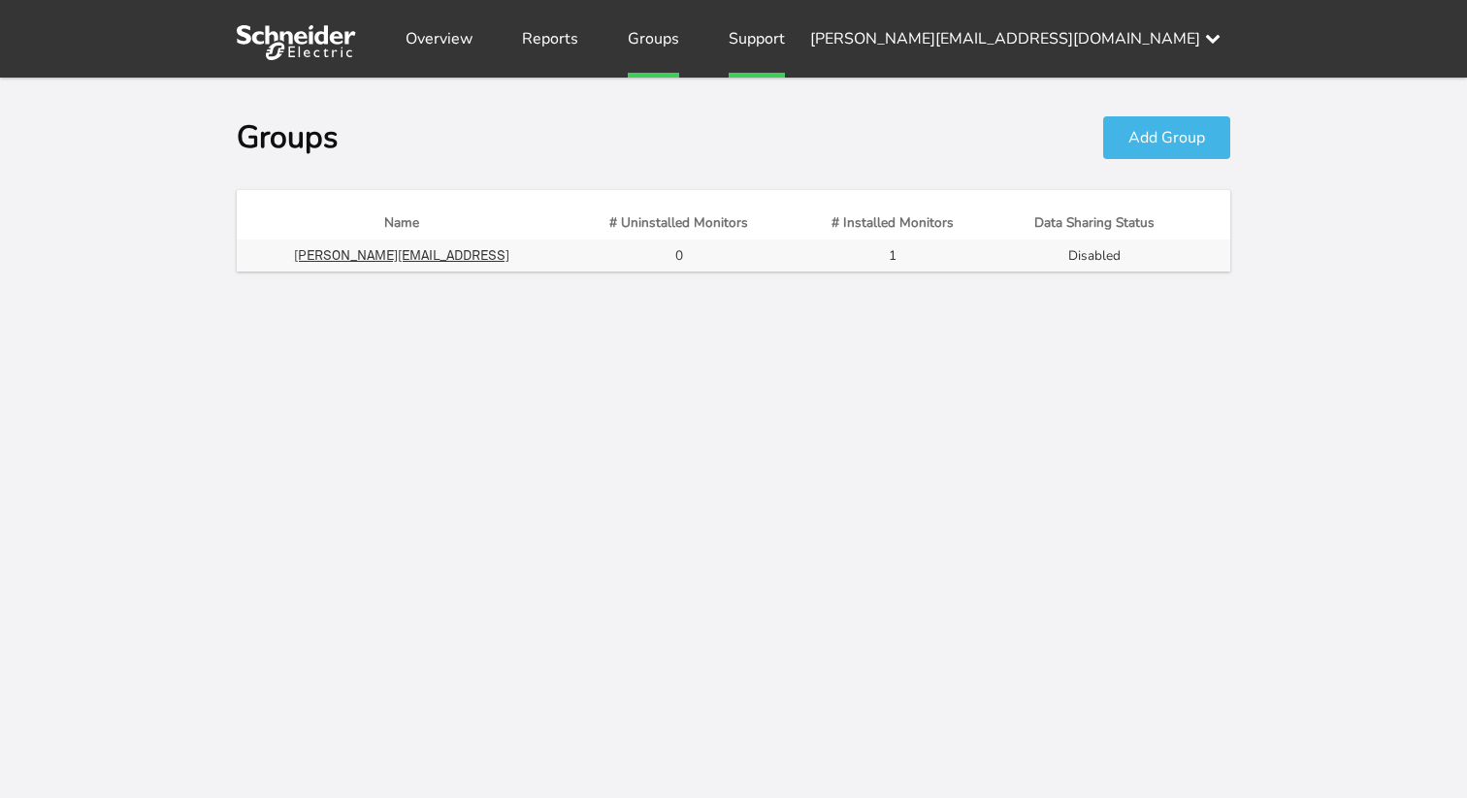
click at [740, 47] on link "Support" at bounding box center [756, 39] width 56 height 78
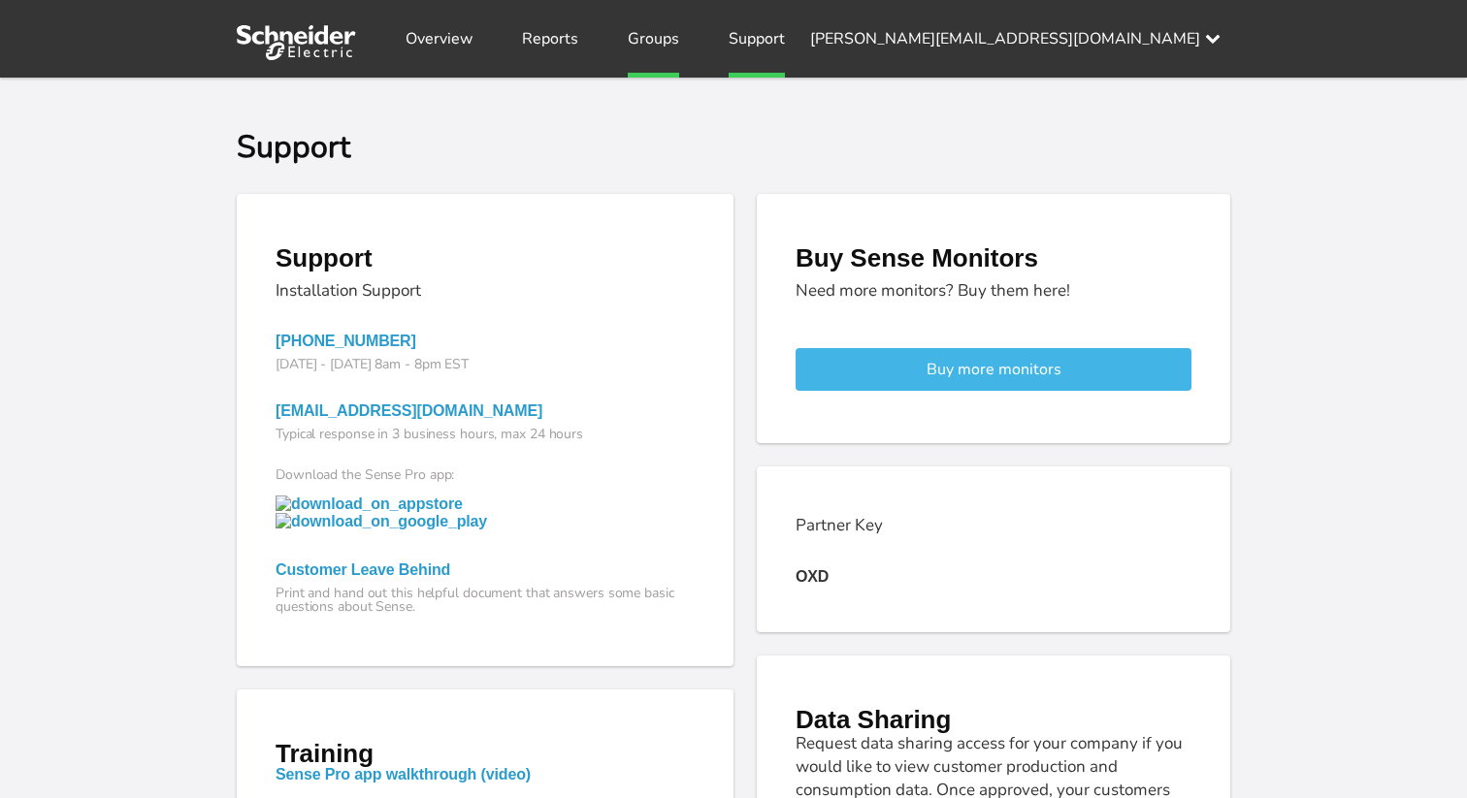
click at [651, 47] on link "Groups" at bounding box center [653, 39] width 51 height 78
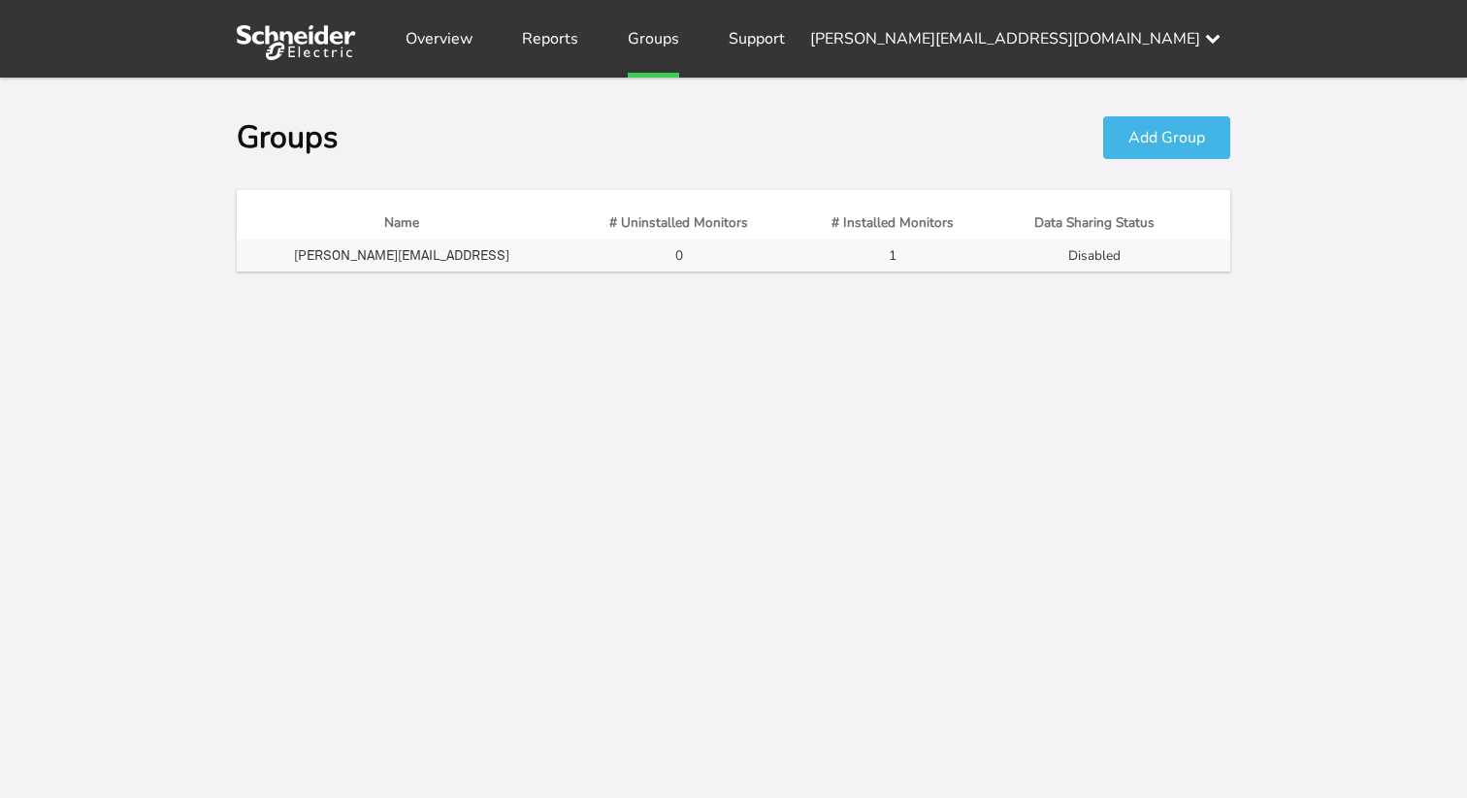
click at [509, 255] on span "[PERSON_NAME][EMAIL_ADDRESS]" at bounding box center [401, 255] width 215 height 16
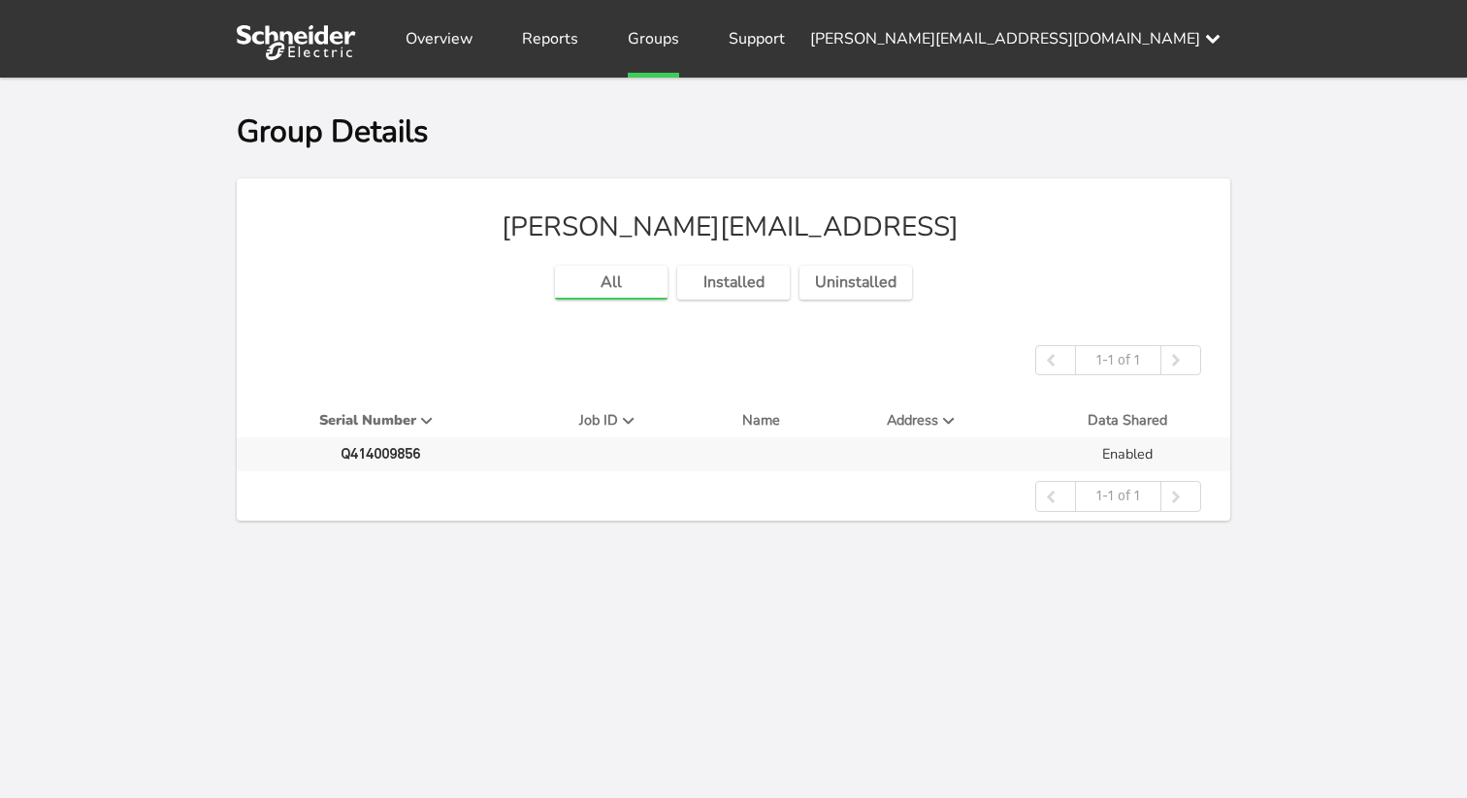
click at [407, 454] on span "Q414009856" at bounding box center [380, 453] width 80 height 17
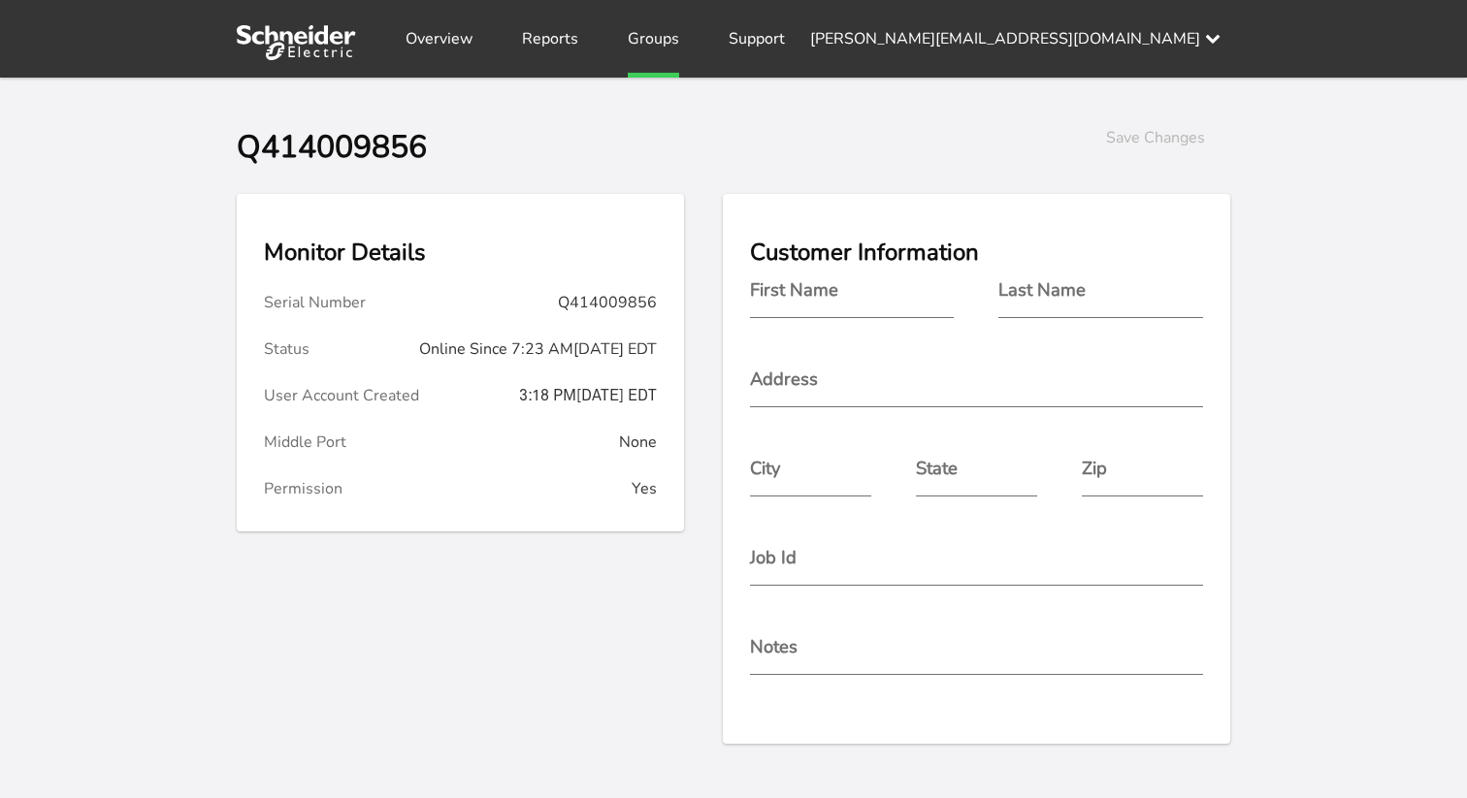
click at [663, 51] on link "Groups" at bounding box center [653, 39] width 51 height 78
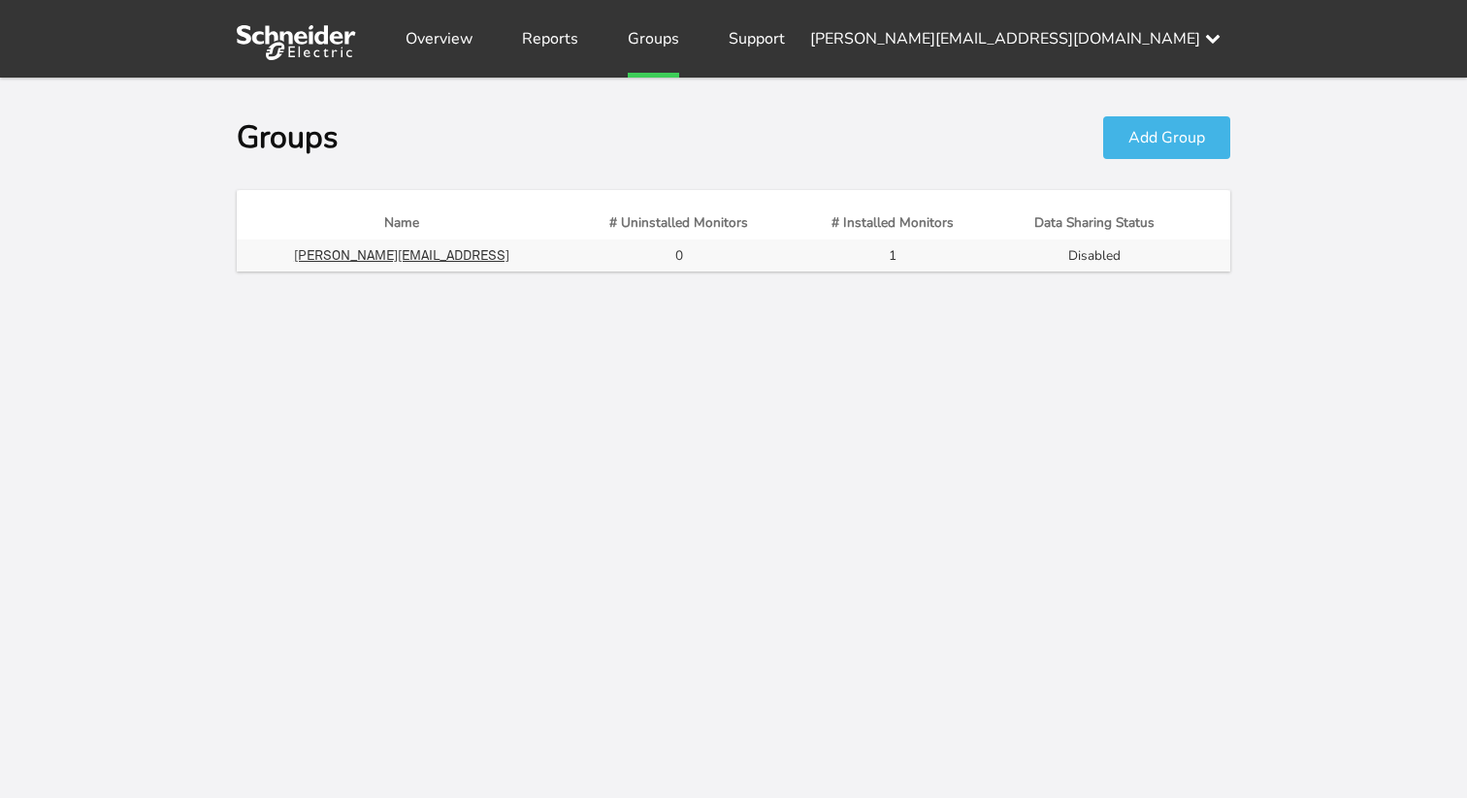
click at [1081, 350] on div "Add Group Group Name Add Remove Group Remove from Fleet? Remove Cancel Groups A…" at bounding box center [733, 477] width 1467 height 798
click at [1147, 108] on link "Settings" at bounding box center [1168, 110] width 128 height 39
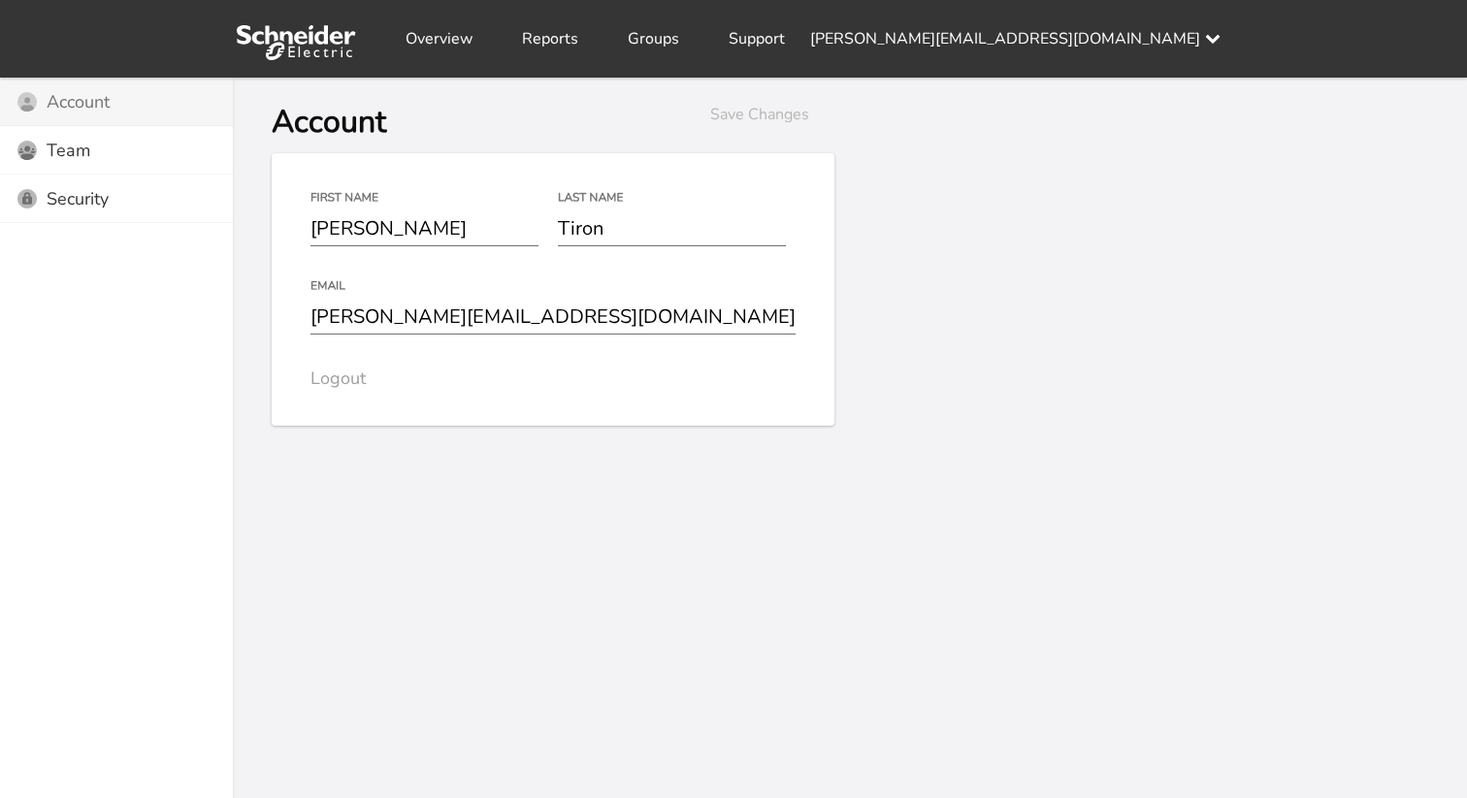
click at [132, 109] on div "Account Icon Account" at bounding box center [116, 102] width 233 height 48
click at [118, 146] on div "Users Icon Team" at bounding box center [116, 150] width 233 height 48
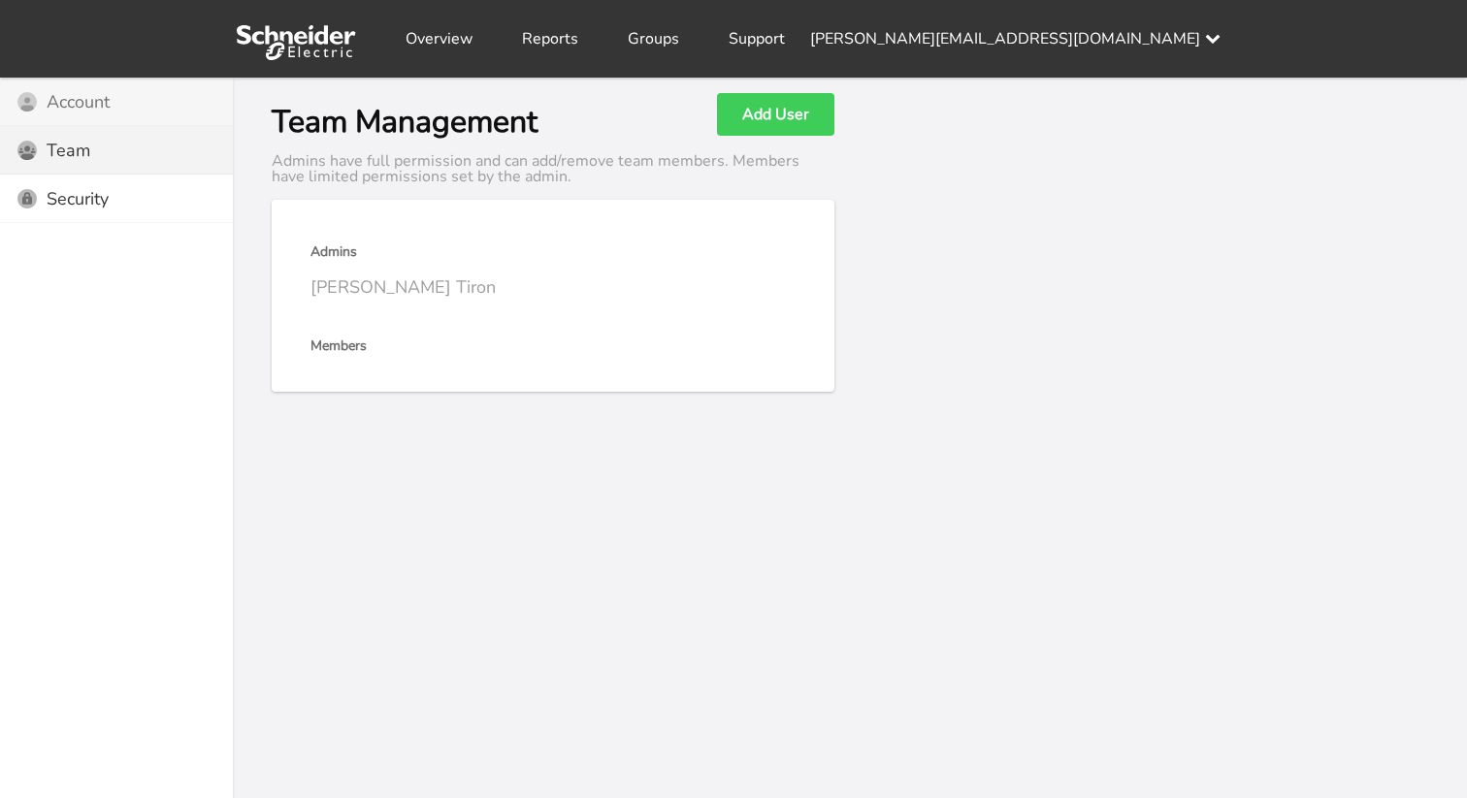
click at [120, 98] on div "Account Icon Account" at bounding box center [116, 102] width 233 height 48
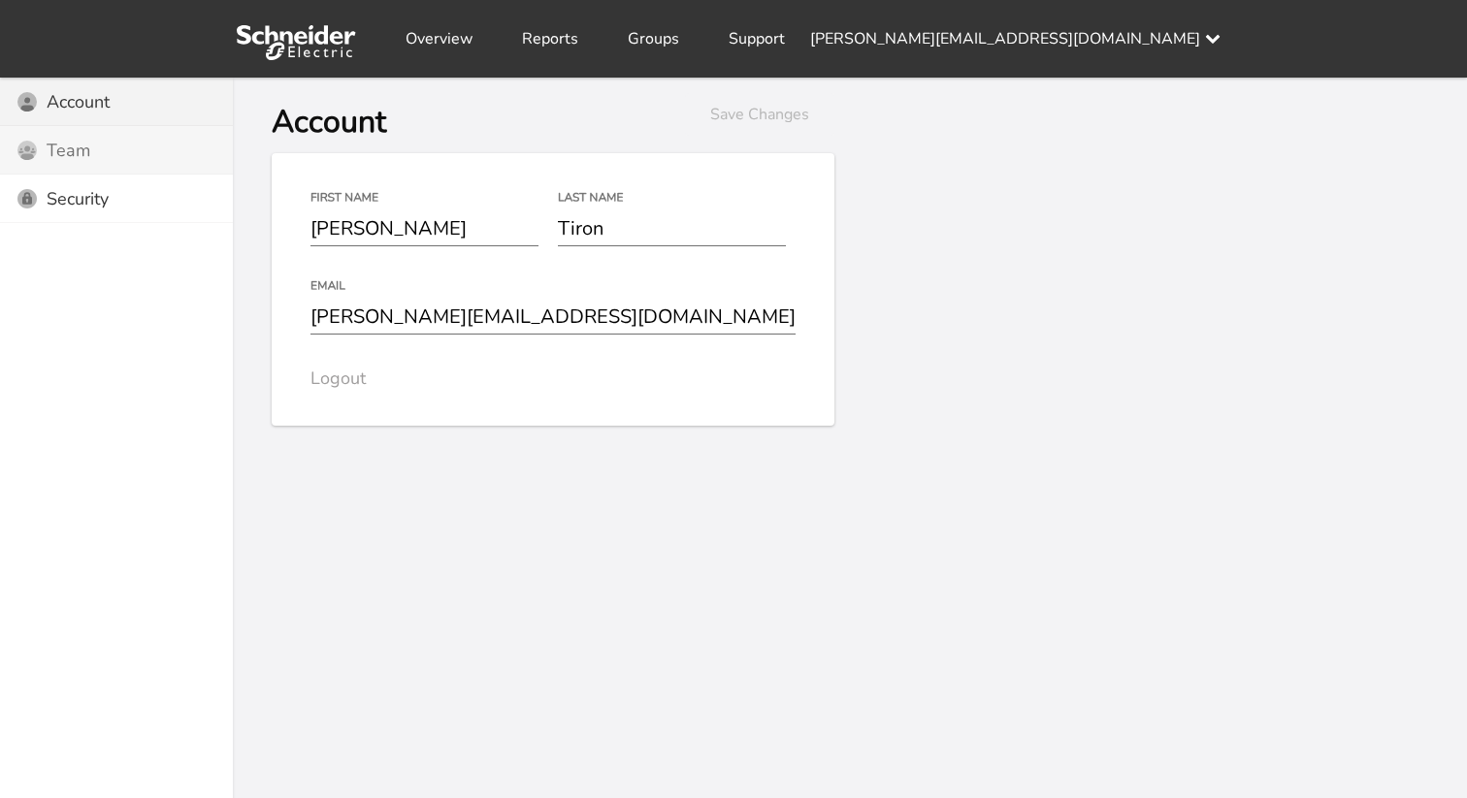
click at [100, 141] on div "Users Icon Team" at bounding box center [116, 150] width 233 height 48
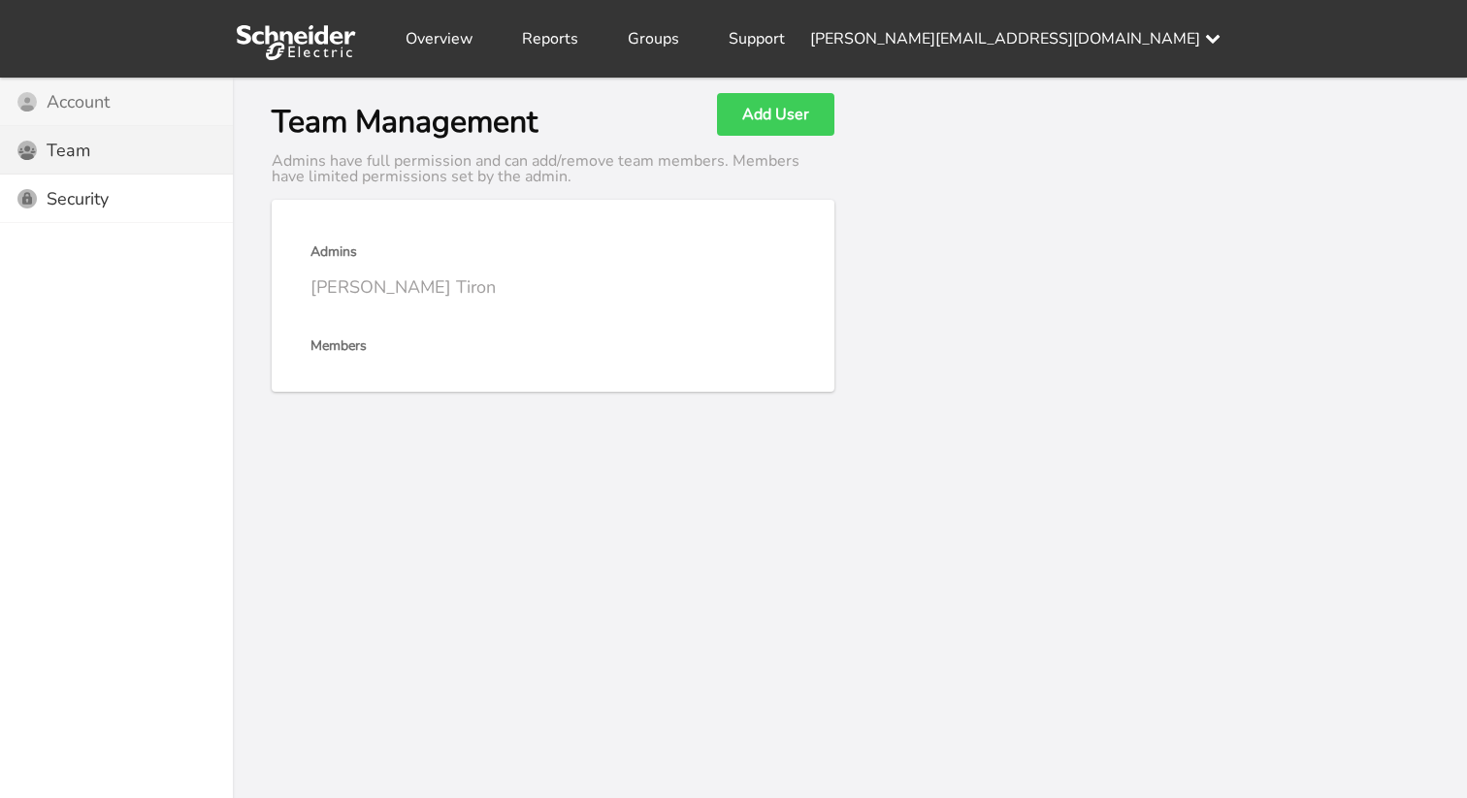
click at [111, 102] on div "Account Icon Account" at bounding box center [116, 102] width 233 height 48
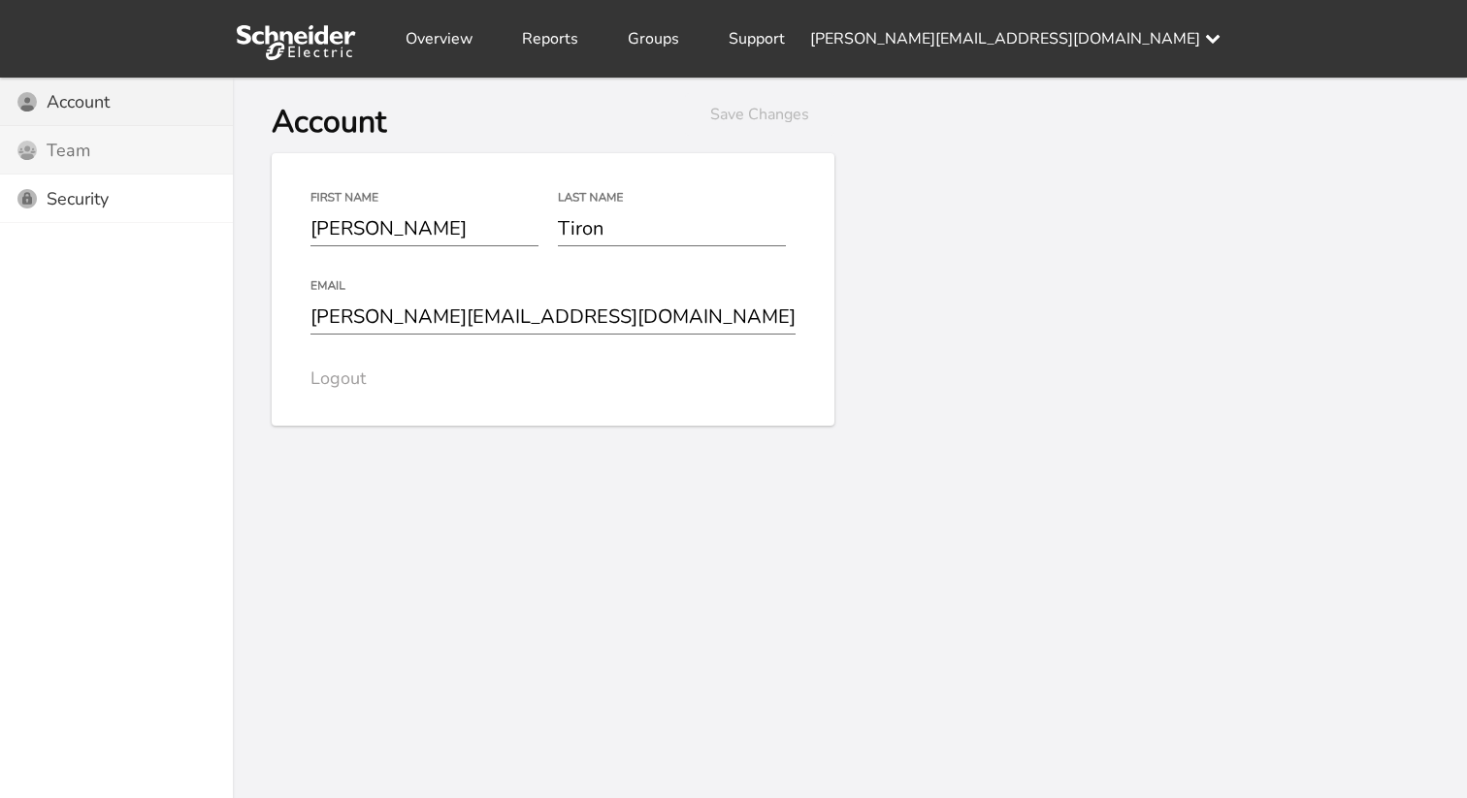
click at [138, 151] on div "Users Icon Team" at bounding box center [116, 150] width 233 height 48
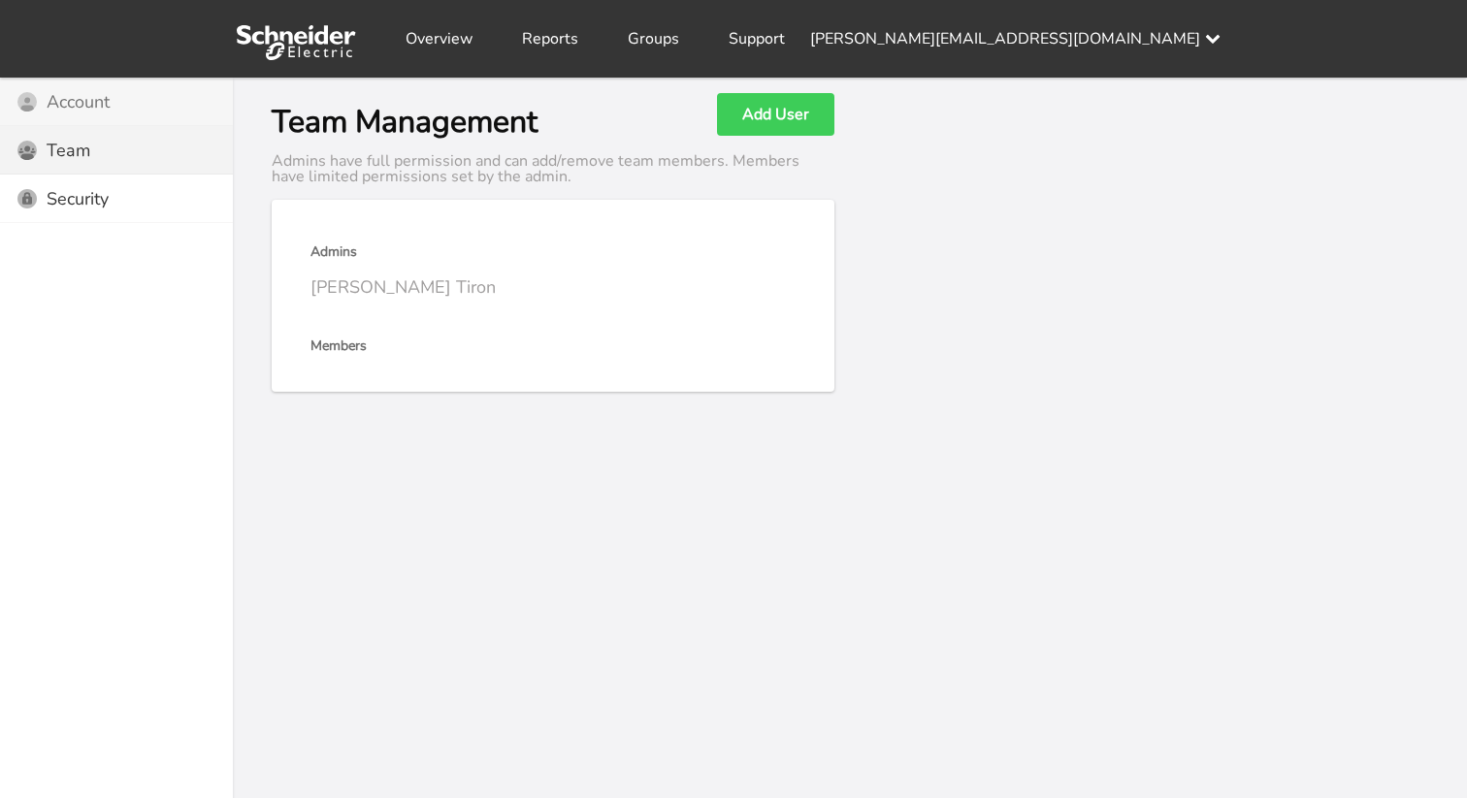
click at [141, 118] on div "Account Icon Account" at bounding box center [116, 102] width 233 height 48
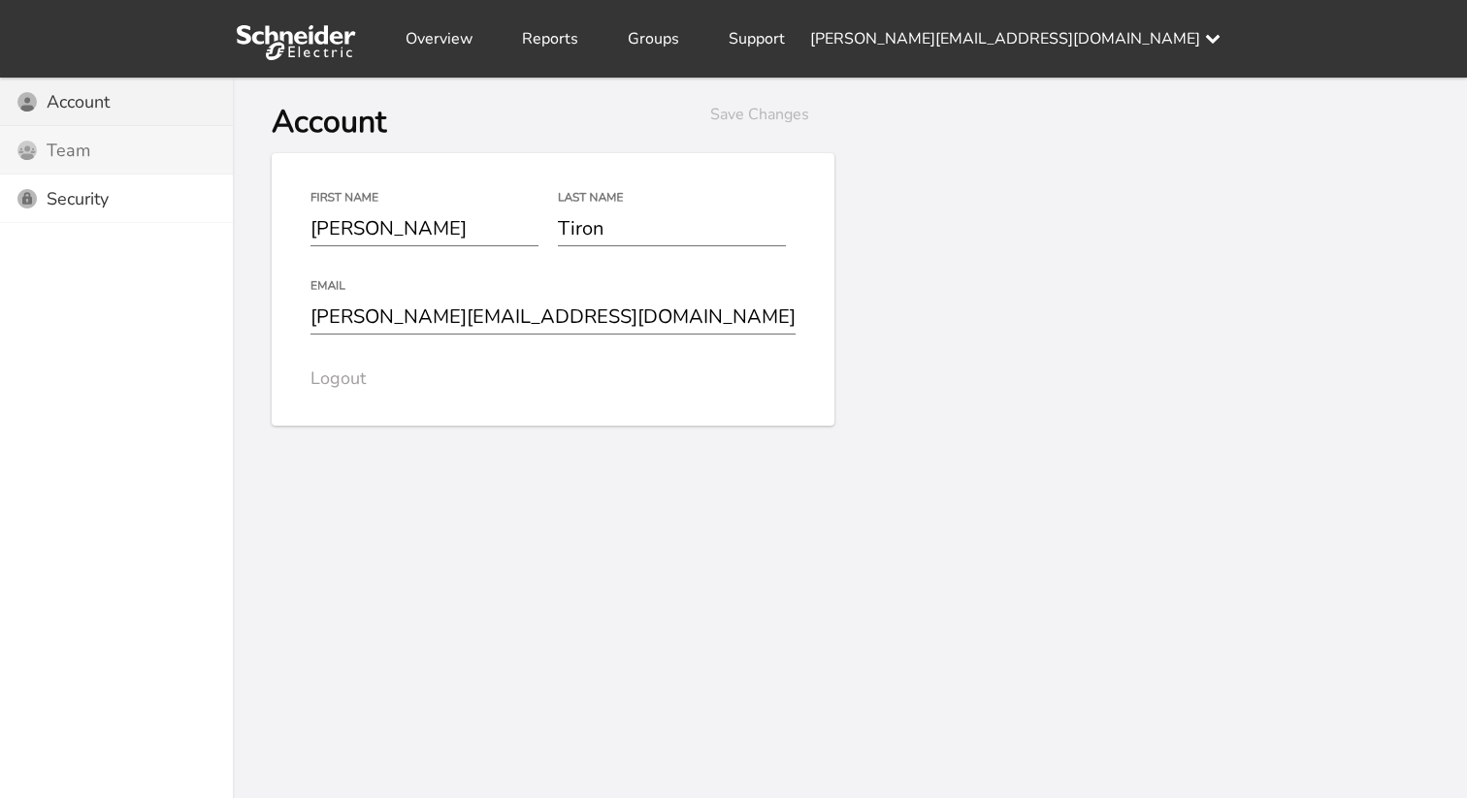
click at [95, 161] on div "Users Icon Team" at bounding box center [116, 150] width 233 height 48
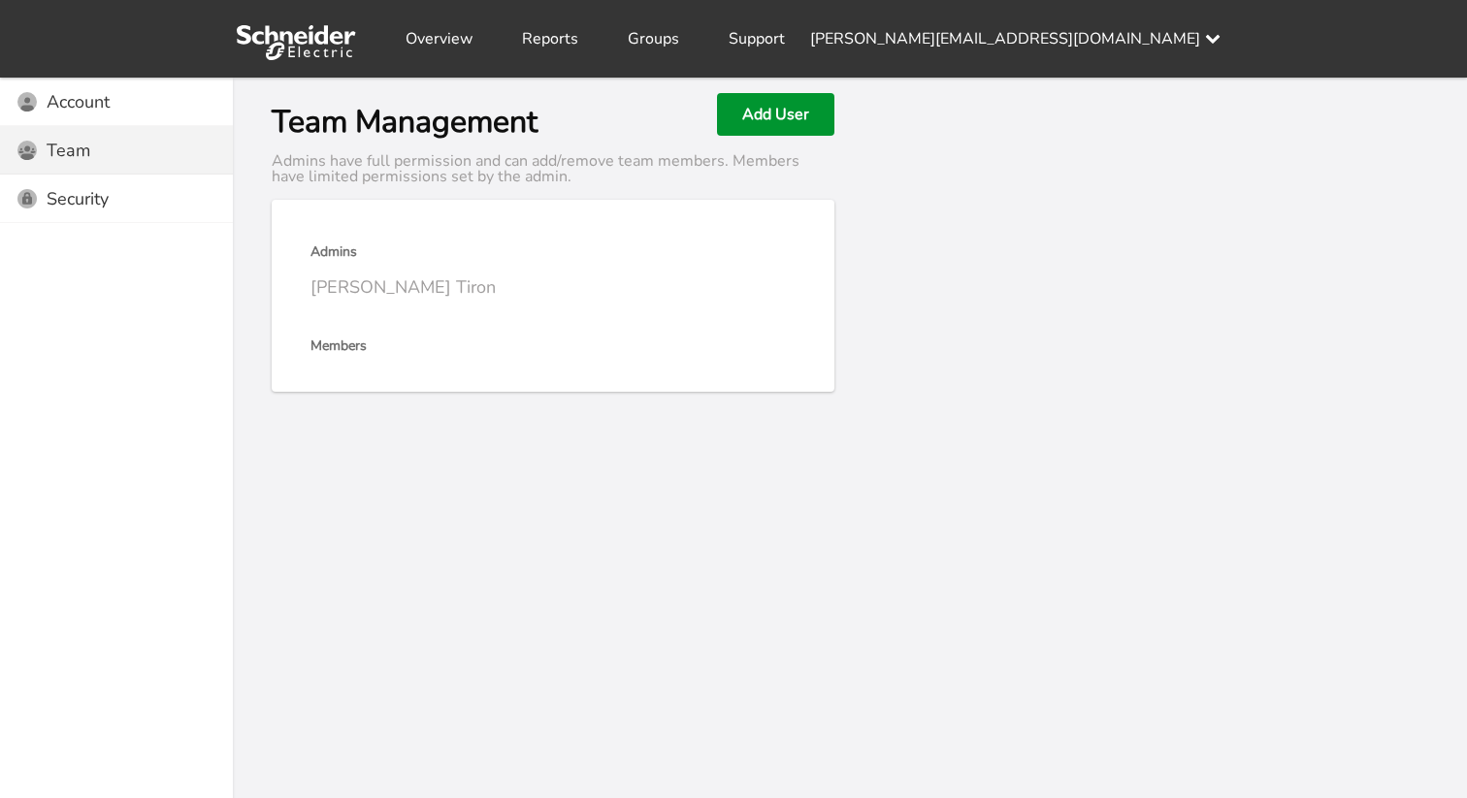
click at [781, 126] on button "Add User" at bounding box center [775, 114] width 117 height 43
radio input "true"
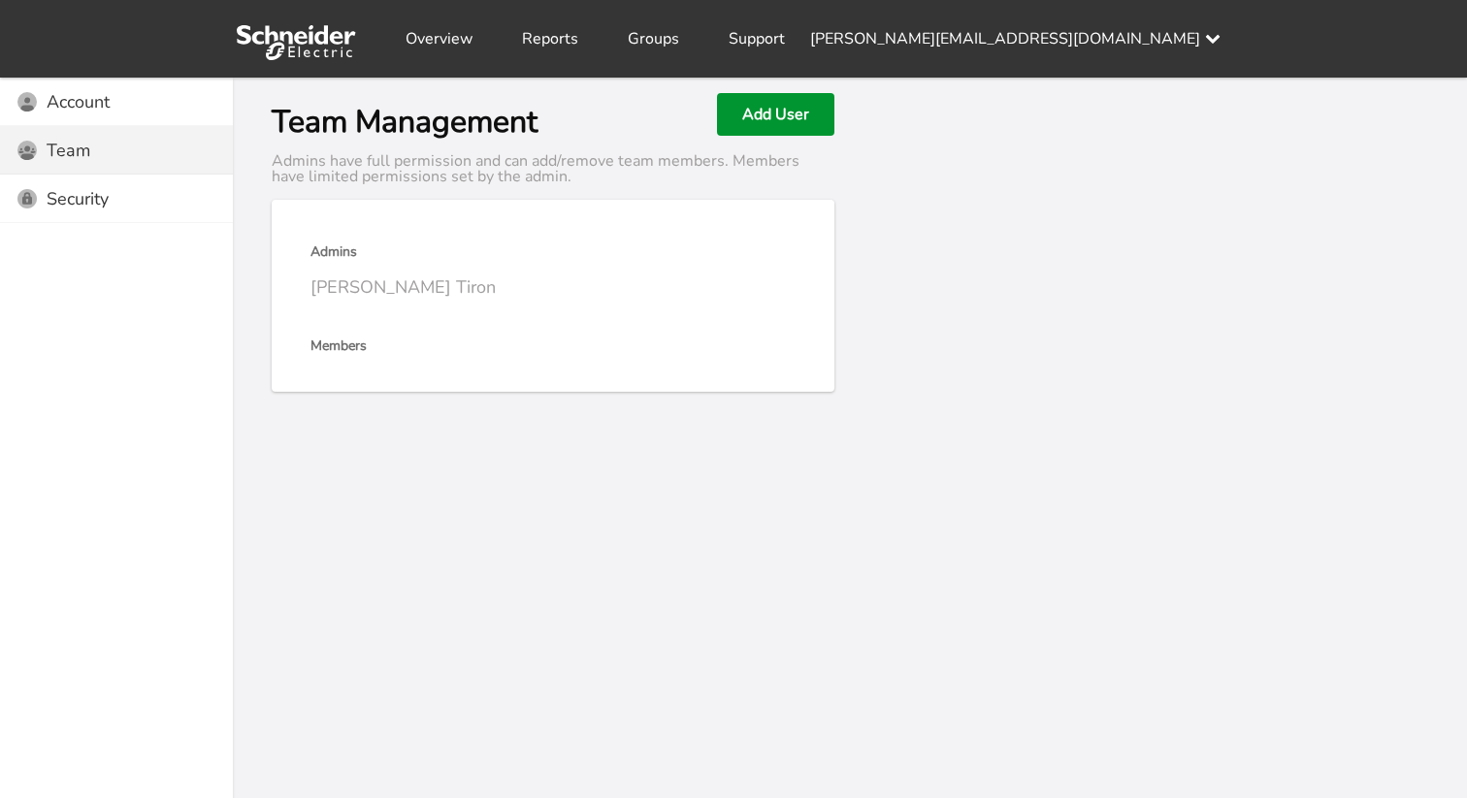
radio input "true"
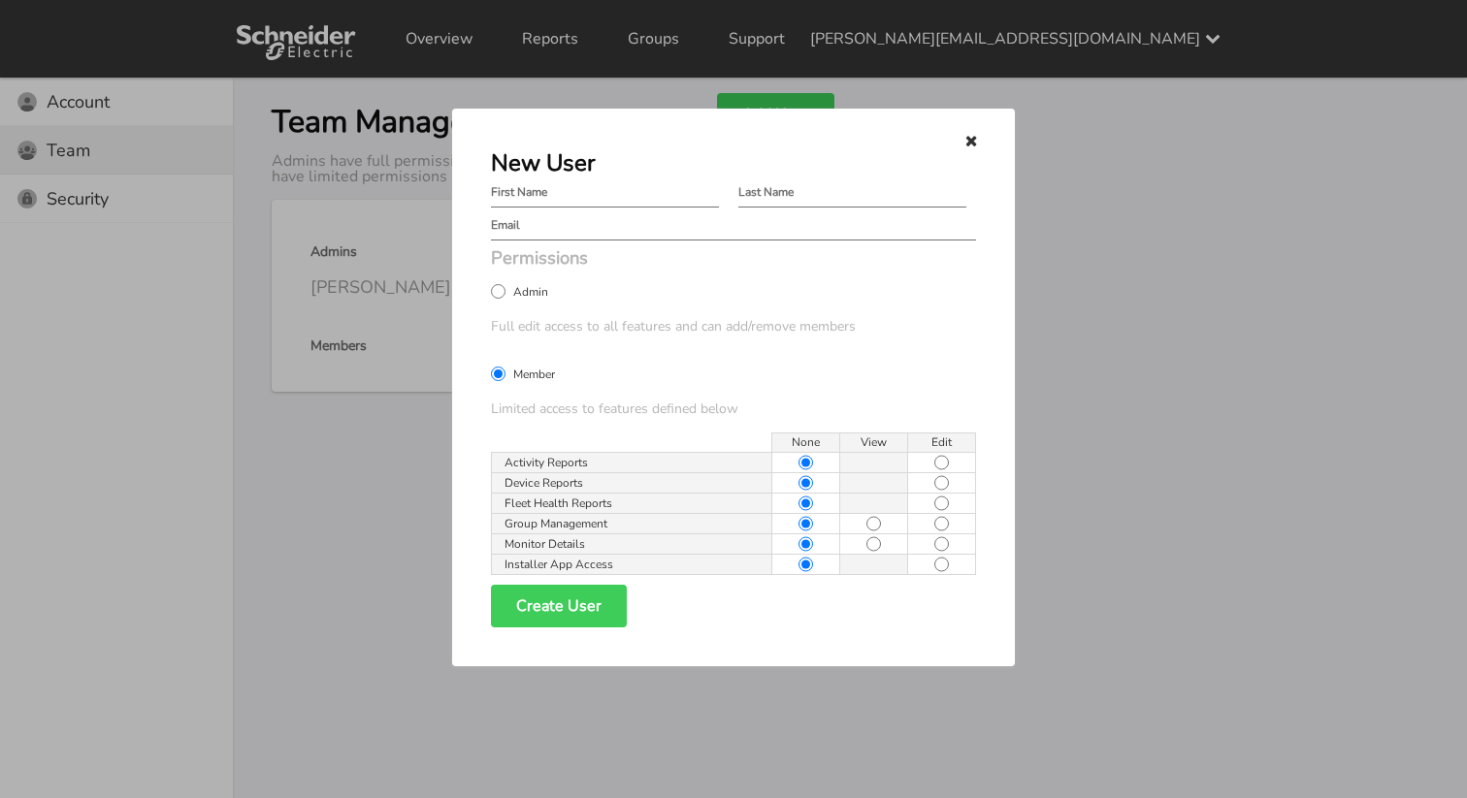
click at [977, 141] on icon at bounding box center [971, 141] width 16 height 16
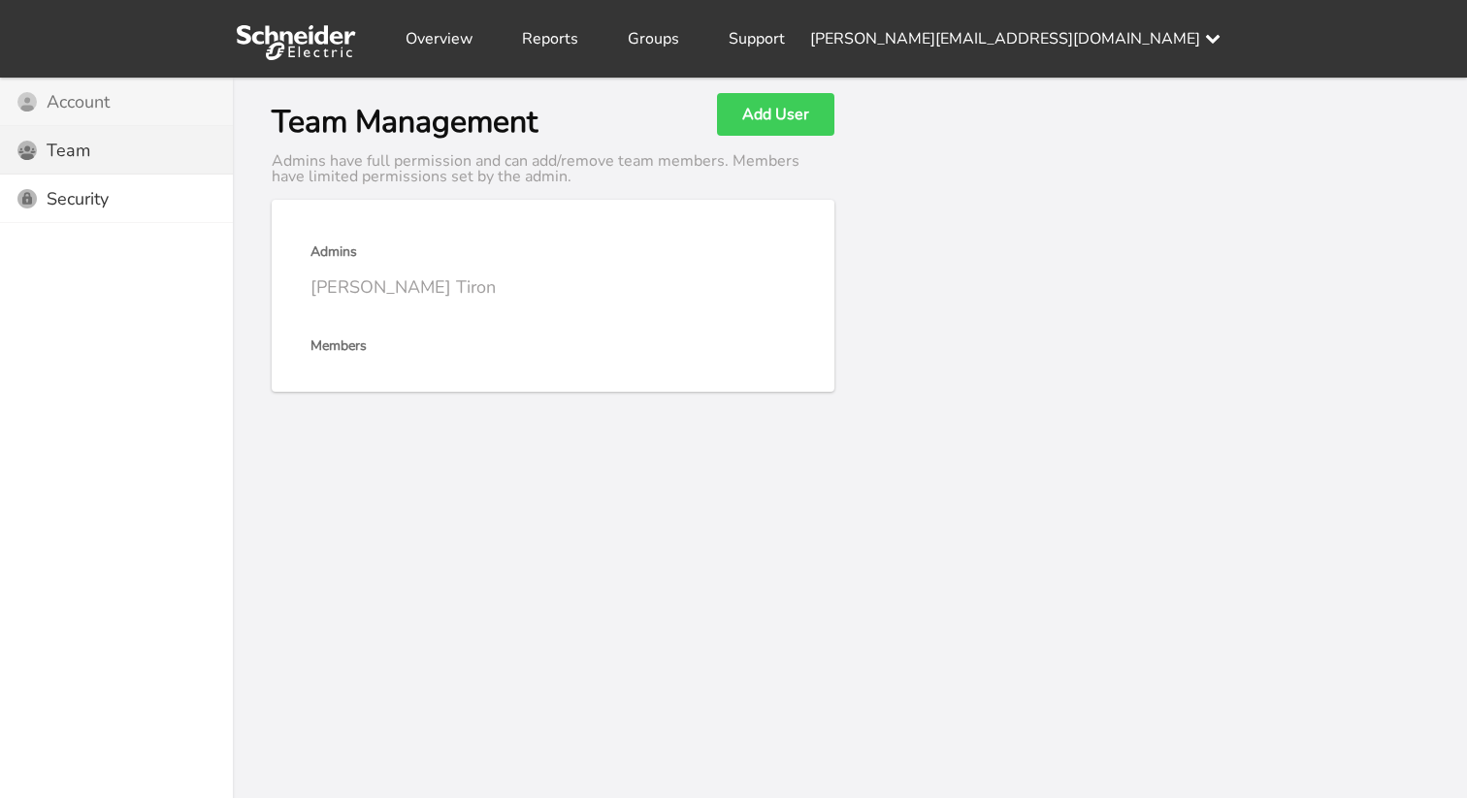
click at [117, 100] on div "Account Icon Account" at bounding box center [116, 102] width 233 height 48
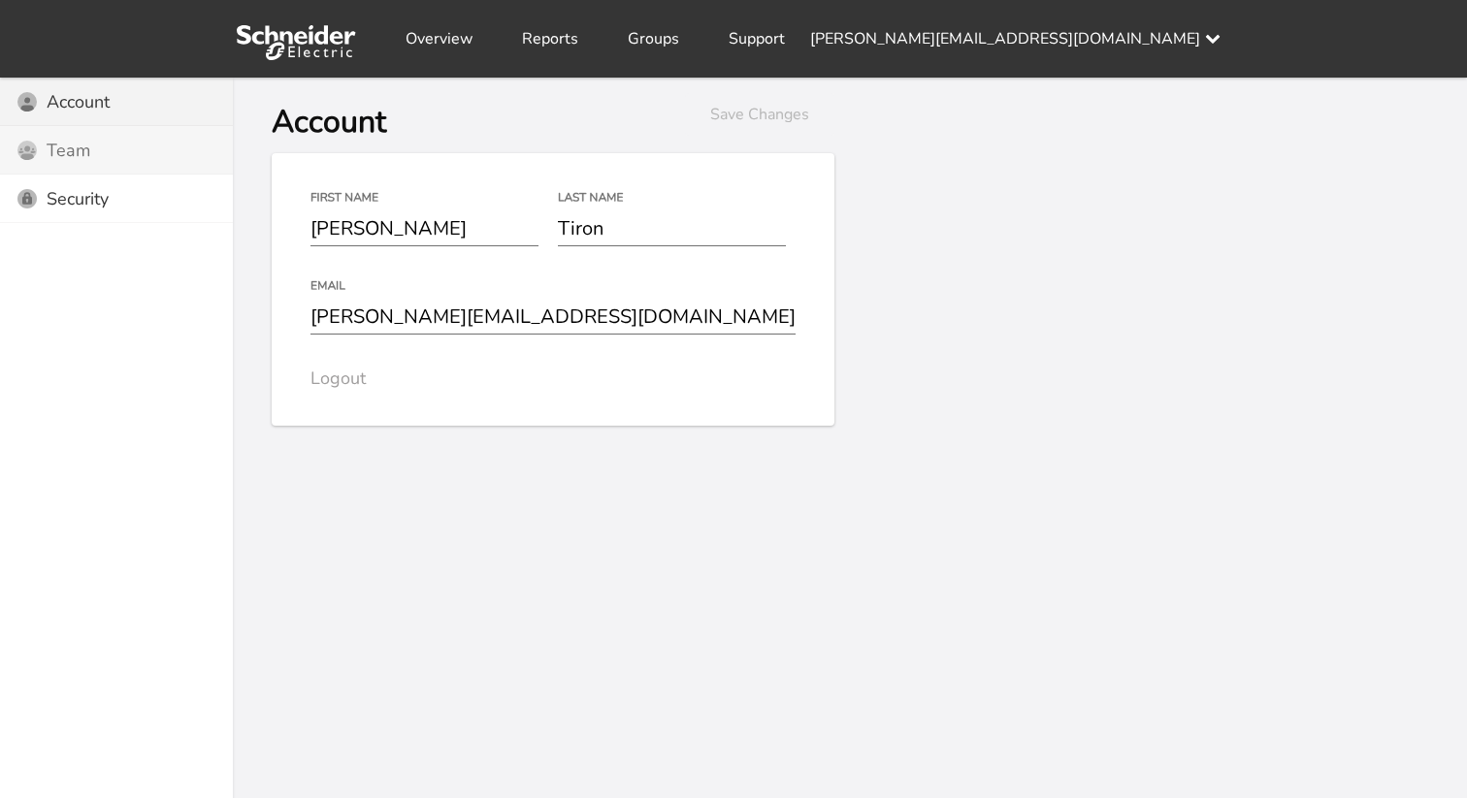
click at [123, 144] on div "Users Icon Team" at bounding box center [116, 150] width 233 height 48
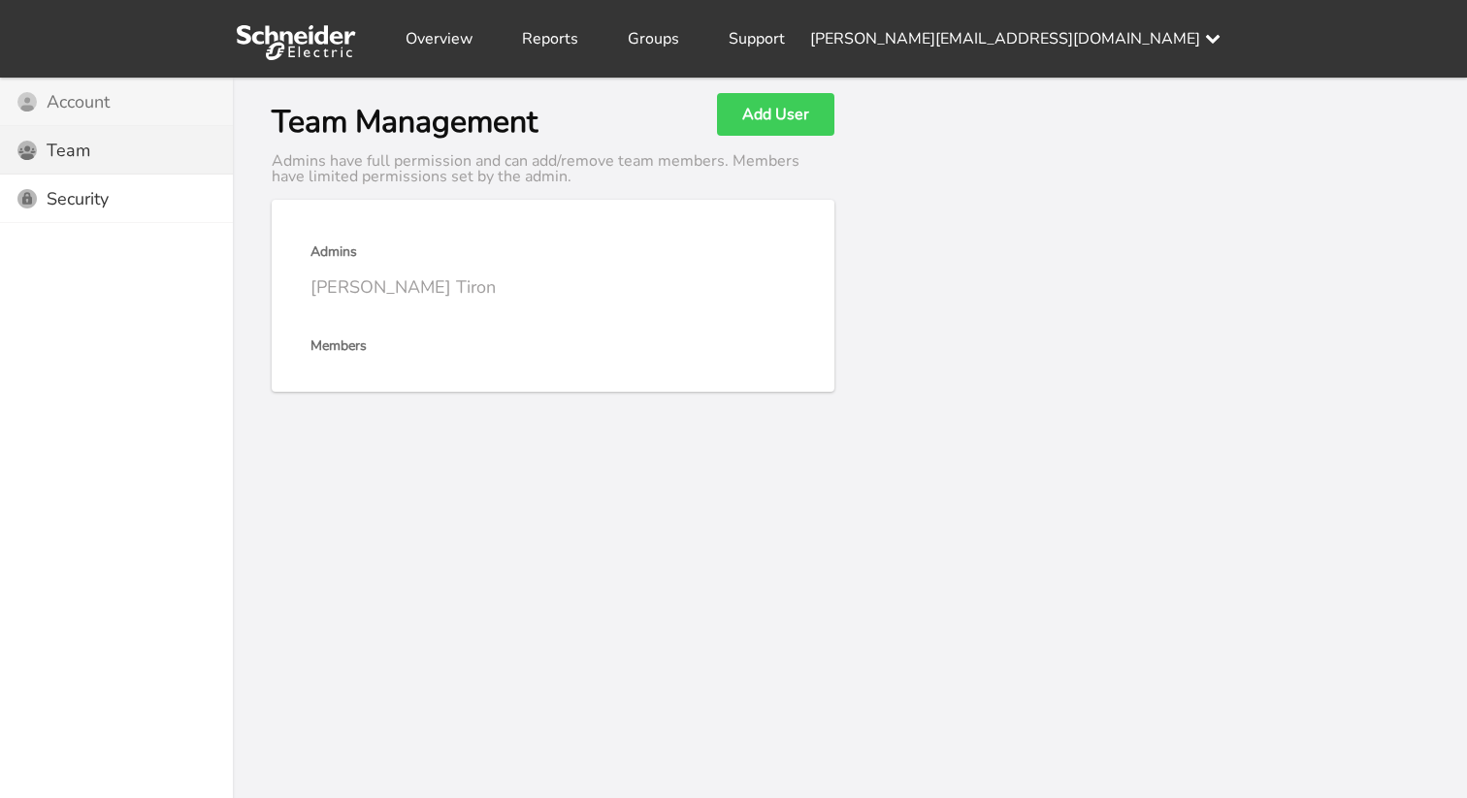
click at [82, 118] on div "Account Icon Account" at bounding box center [116, 102] width 233 height 48
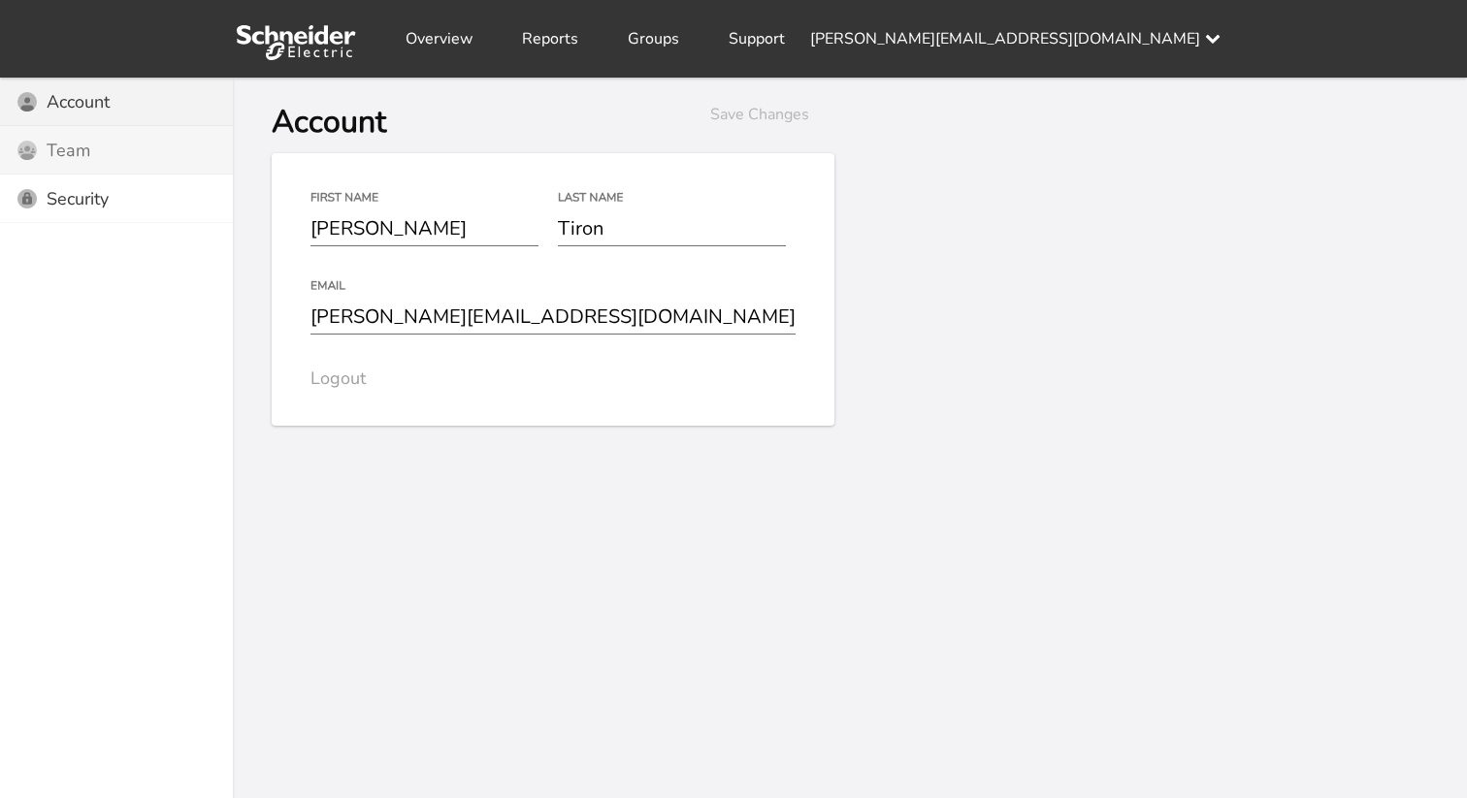
click at [101, 148] on div "Users Icon Team" at bounding box center [116, 150] width 233 height 48
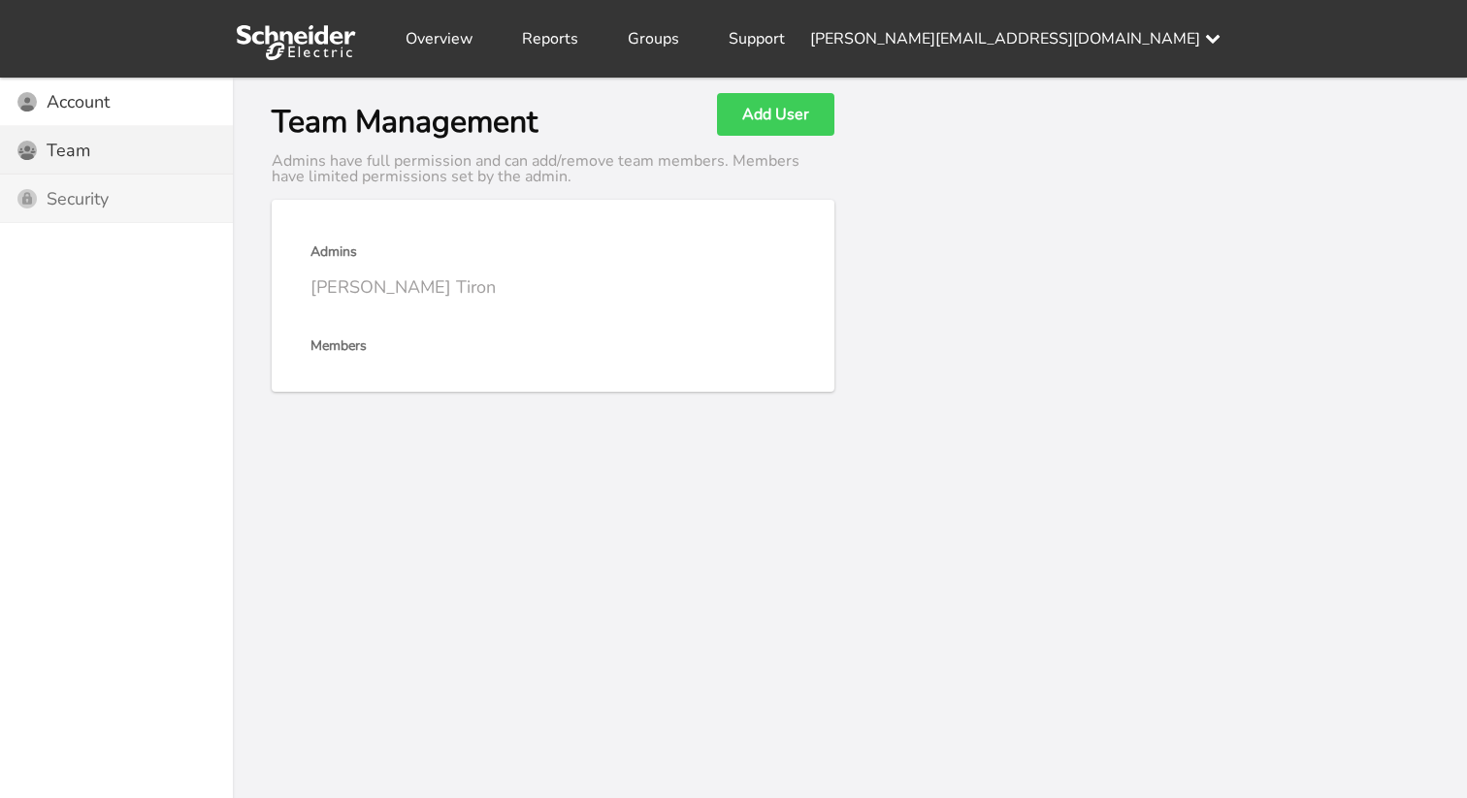
click at [117, 202] on div "Security Icon Security" at bounding box center [116, 199] width 233 height 48
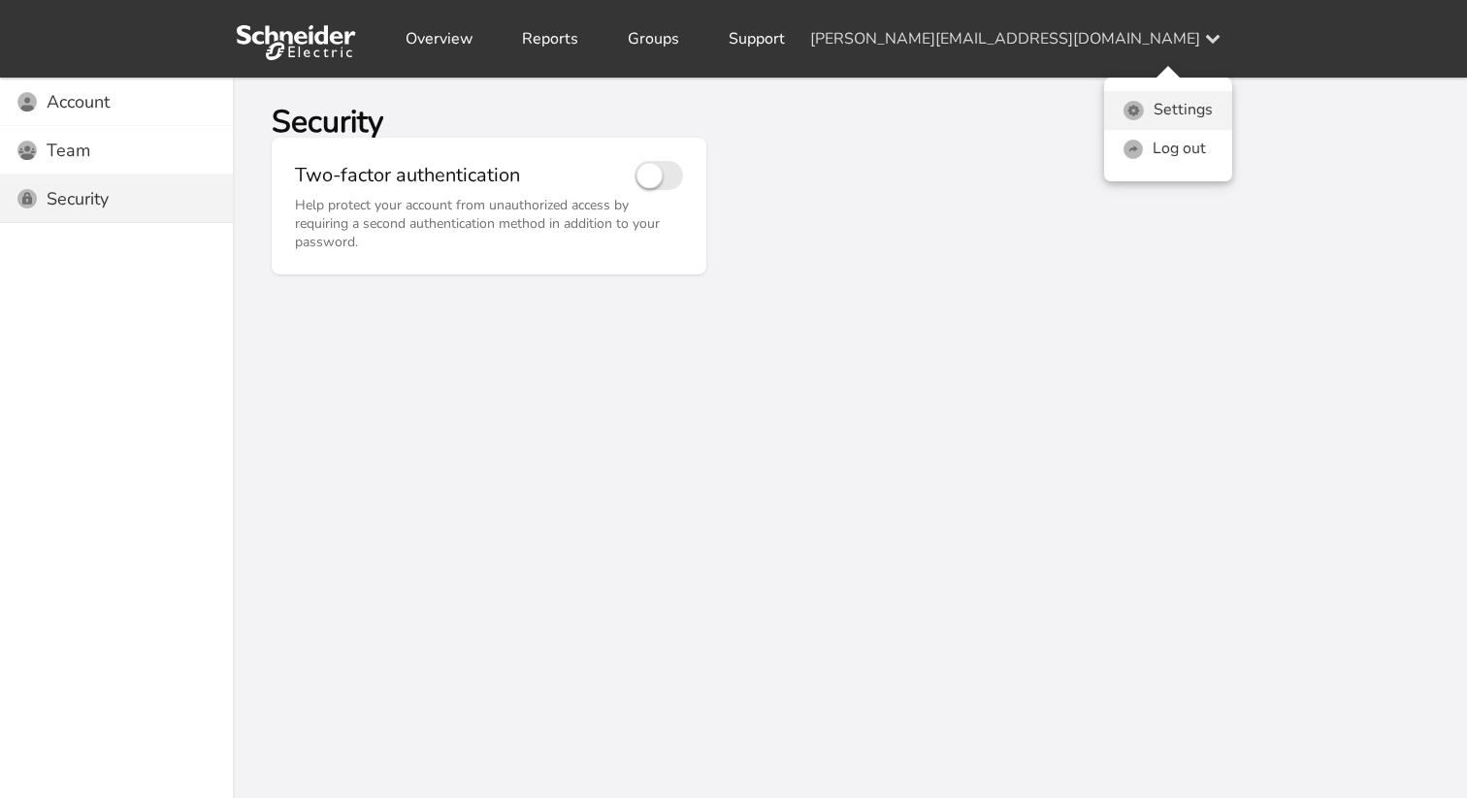
click at [1139, 117] on icon at bounding box center [1133, 110] width 20 height 19
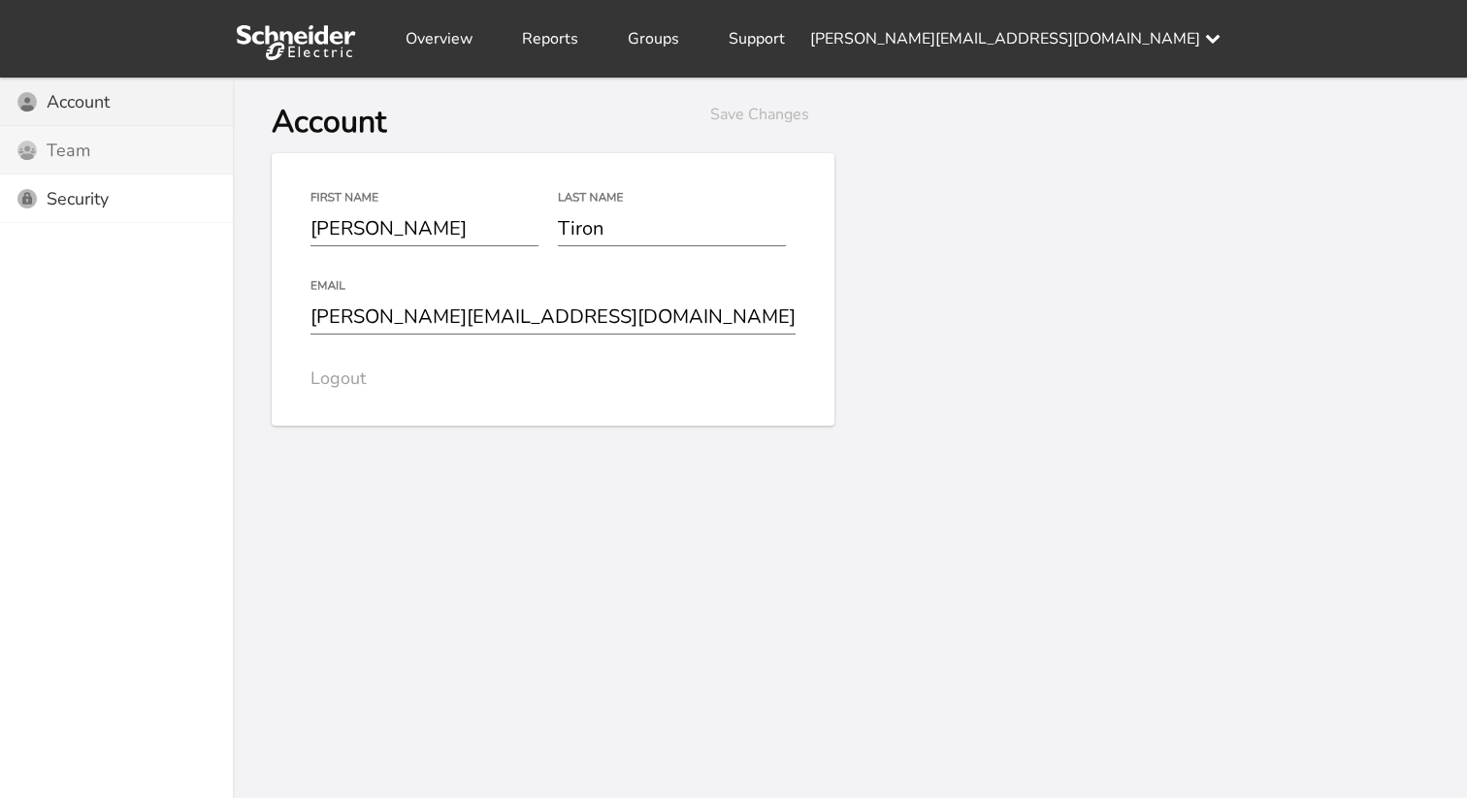
click at [130, 151] on div "Users Icon Team" at bounding box center [116, 150] width 233 height 48
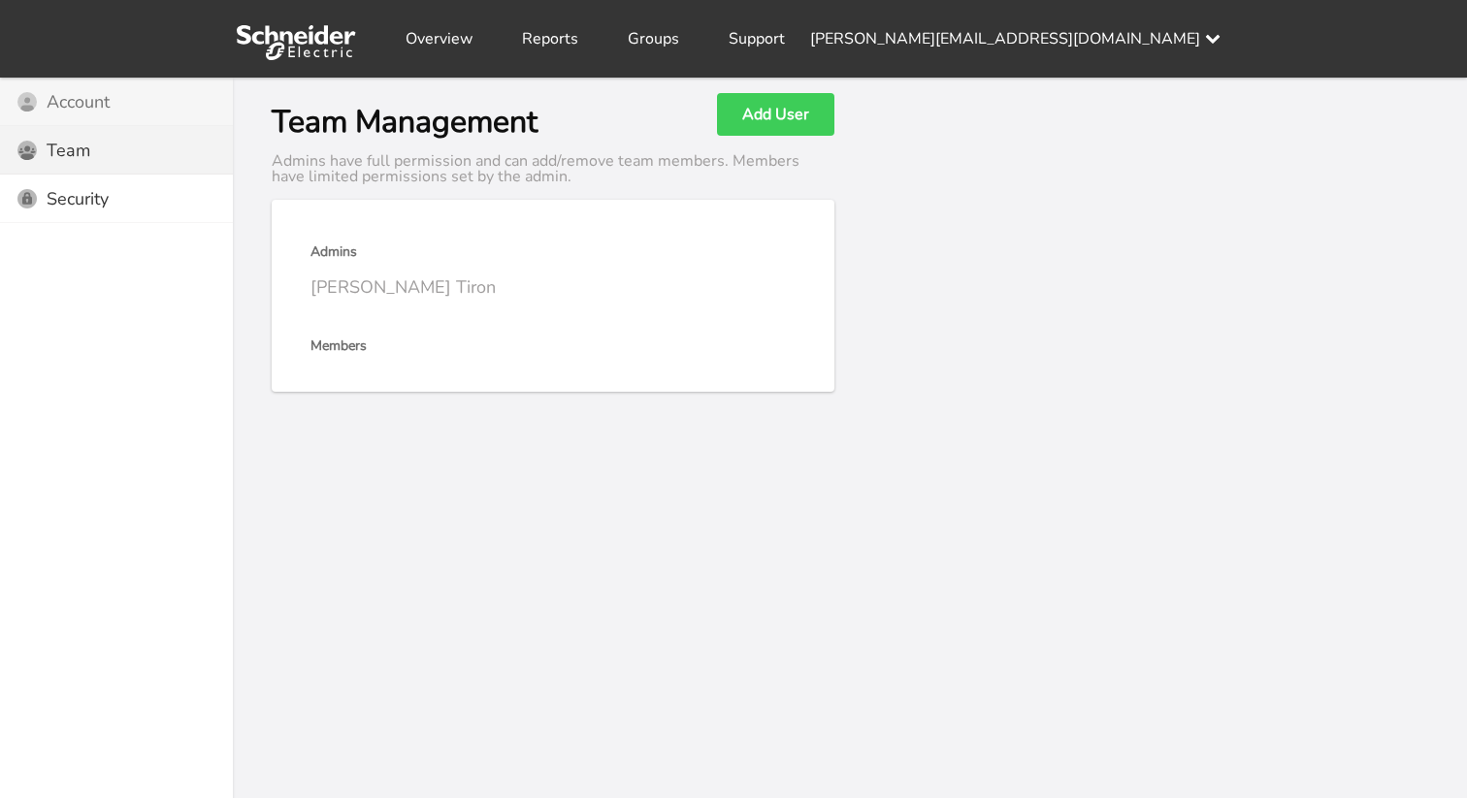
click at [139, 89] on div "Account Icon Account" at bounding box center [116, 102] width 233 height 48
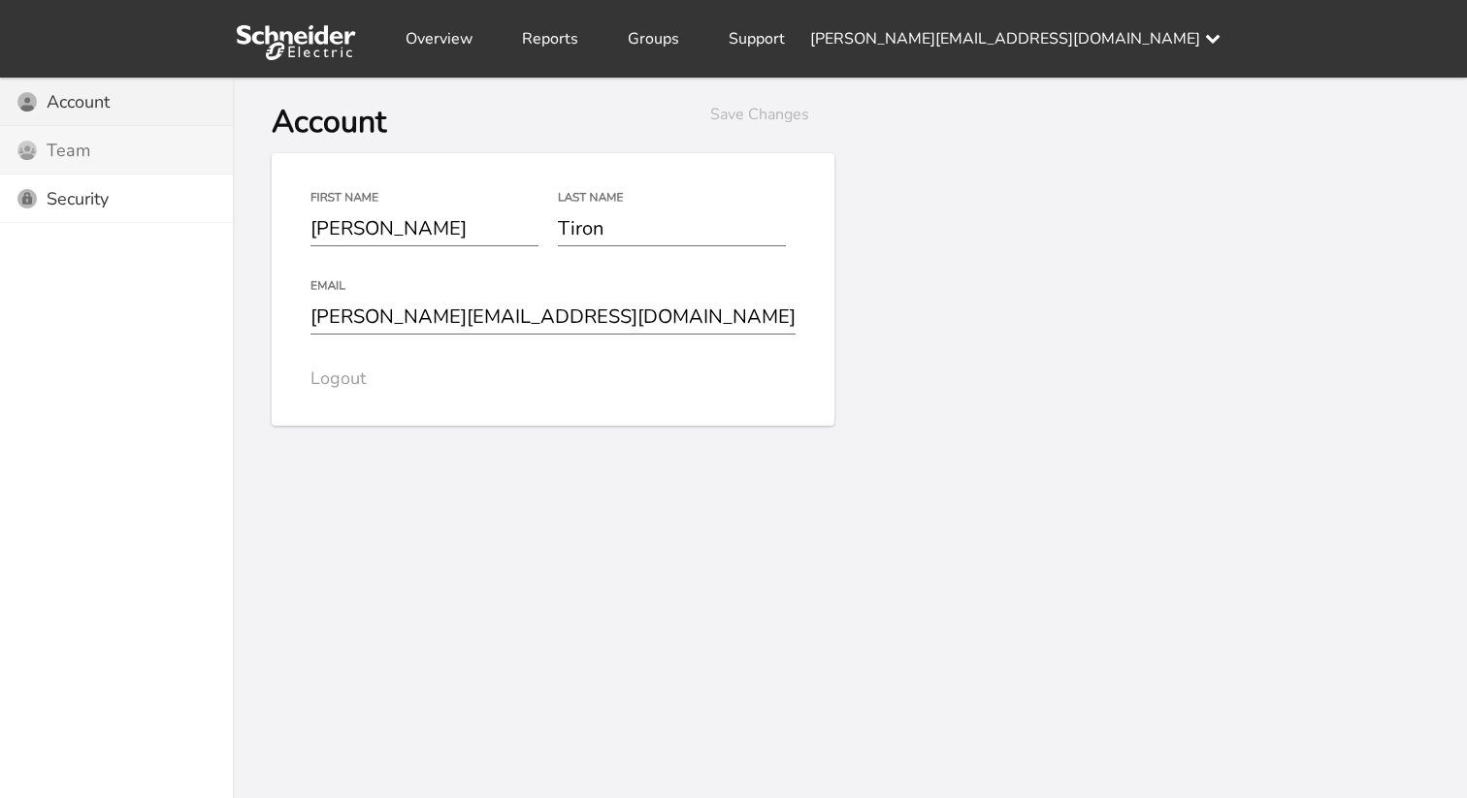
click at [139, 139] on div "Users Icon Team" at bounding box center [116, 150] width 233 height 48
